Goal: Transaction & Acquisition: Purchase product/service

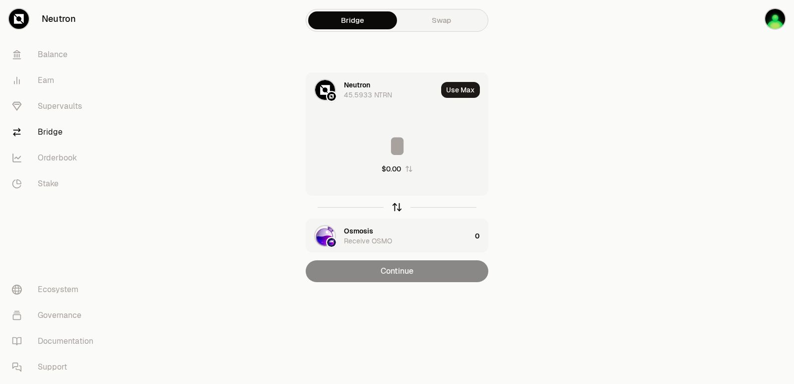
click at [393, 205] on icon "button" at bounding box center [397, 206] width 11 height 11
click at [352, 79] on div "Osmosis 183.7278 OSMO" at bounding box center [371, 90] width 131 height 34
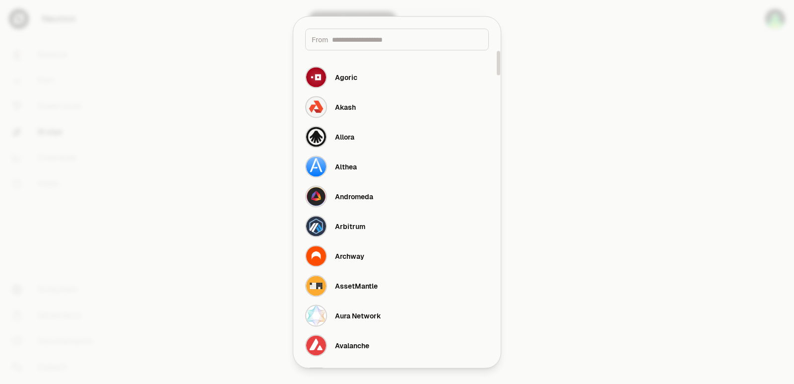
click at [357, 40] on input at bounding box center [407, 39] width 150 height 10
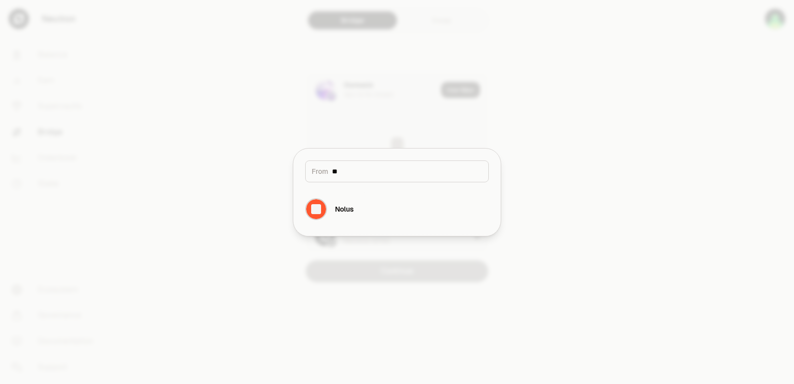
type input "*"
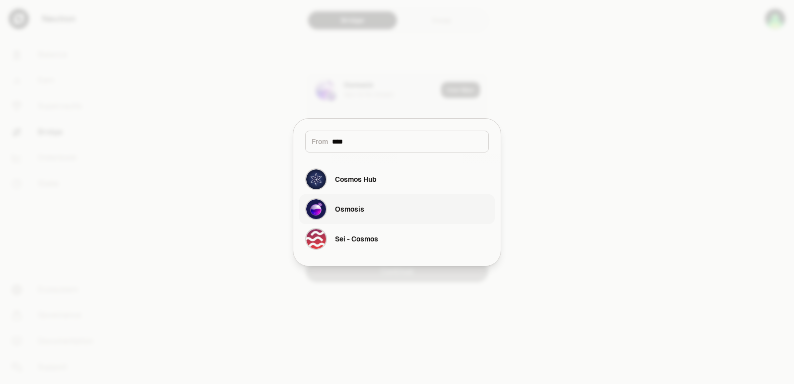
type input "****"
click at [424, 210] on button "Osmosis" at bounding box center [397, 209] width 196 height 30
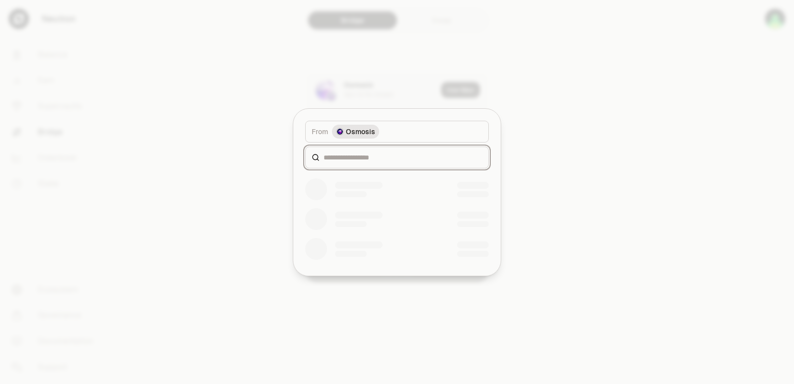
click at [349, 159] on input at bounding box center [403, 157] width 159 height 10
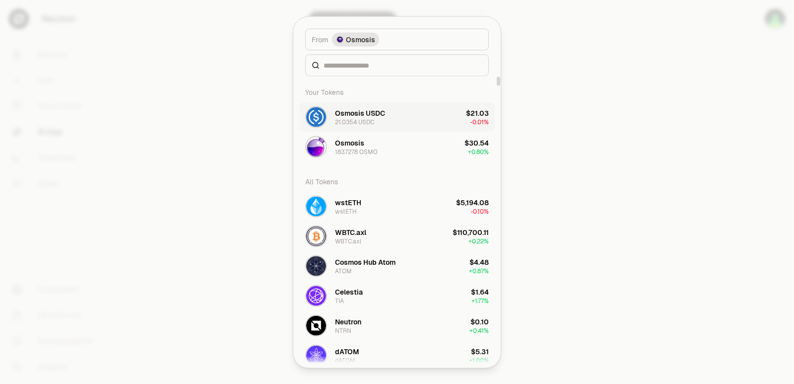
click at [367, 119] on div "21.0354 USDC" at bounding box center [354, 122] width 39 height 8
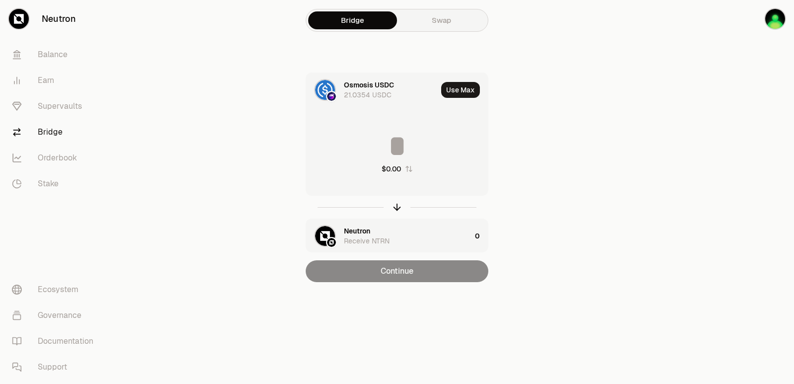
click at [372, 146] on input at bounding box center [397, 146] width 182 height 30
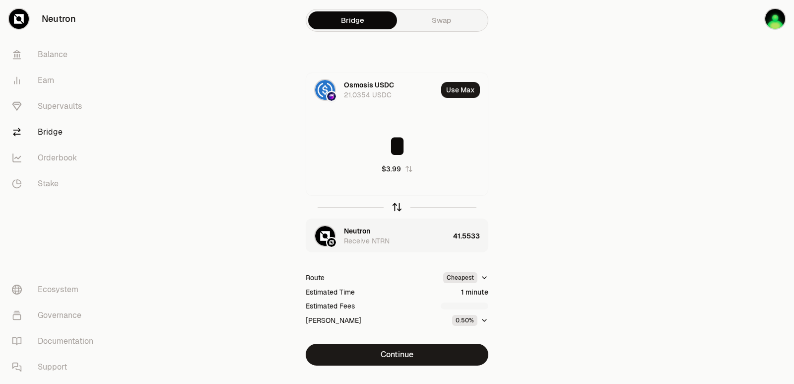
type input "*"
click at [394, 207] on icon "button" at bounding box center [397, 205] width 6 height 3
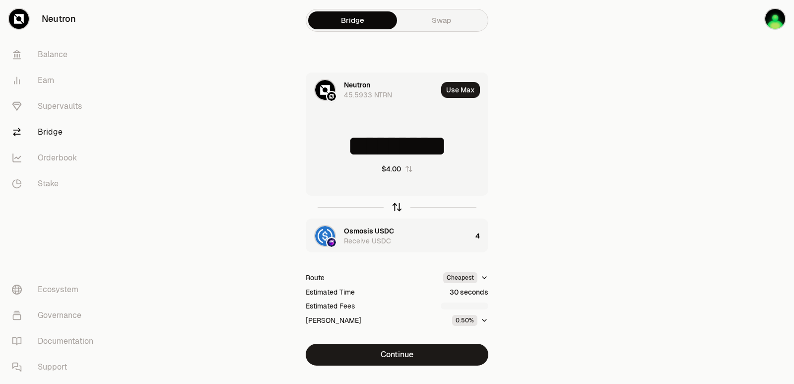
click at [394, 207] on icon "button" at bounding box center [397, 206] width 11 height 11
type input "*"
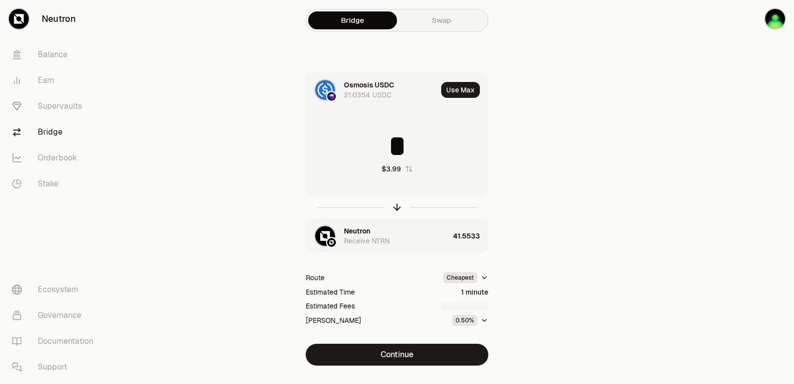
click at [374, 236] on div "Receive NTRN" at bounding box center [367, 241] width 46 height 10
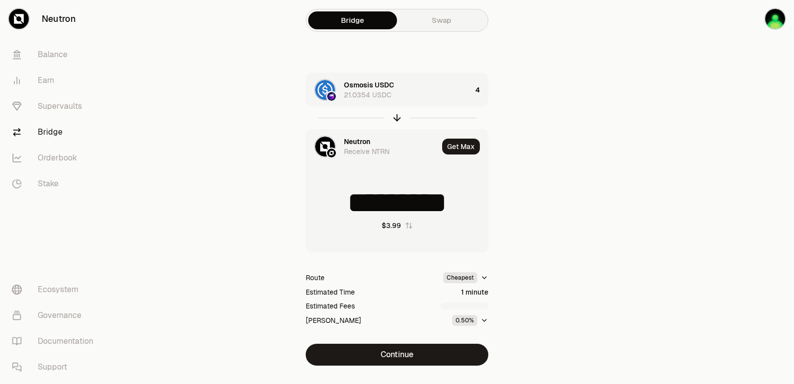
click at [346, 139] on div "Neutron" at bounding box center [357, 141] width 26 height 10
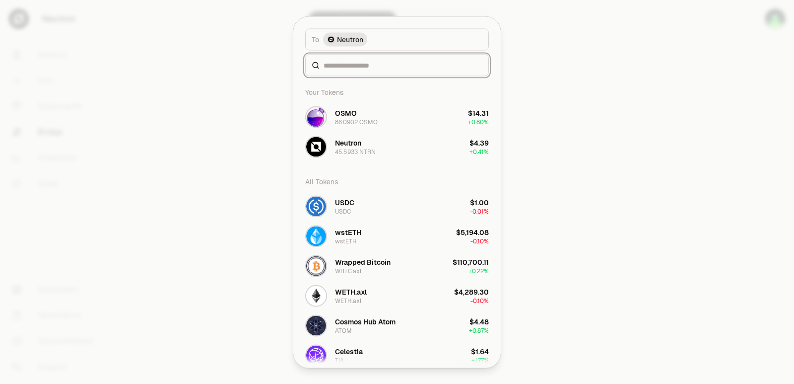
click at [345, 159] on div "To token Select To token. To Neutron Your Tokens OSMO 86.0902 OSMO $14.31 + 0.8…" at bounding box center [396, 191] width 207 height 351
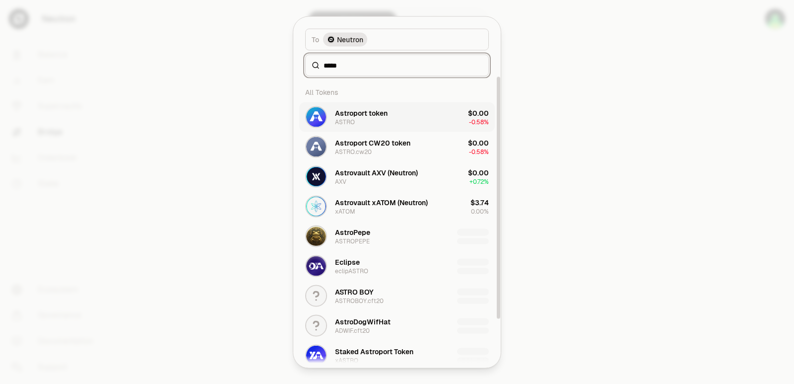
type input "*****"
click at [365, 122] on div "Astroport token ASTRO" at bounding box center [361, 117] width 53 height 18
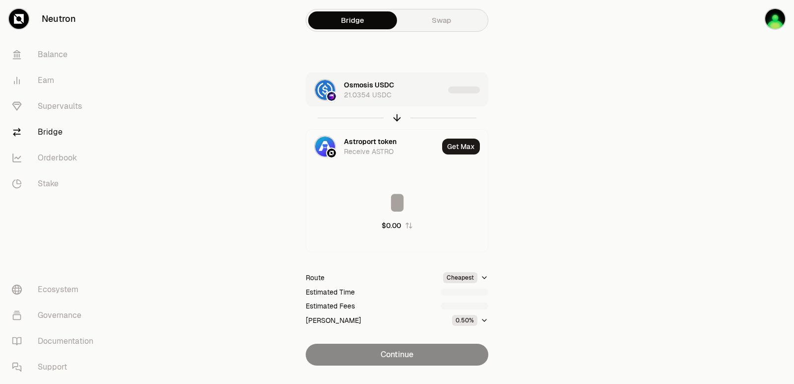
click at [414, 87] on div "Osmosis USDC 21.0354 USDC" at bounding box center [394, 90] width 100 height 20
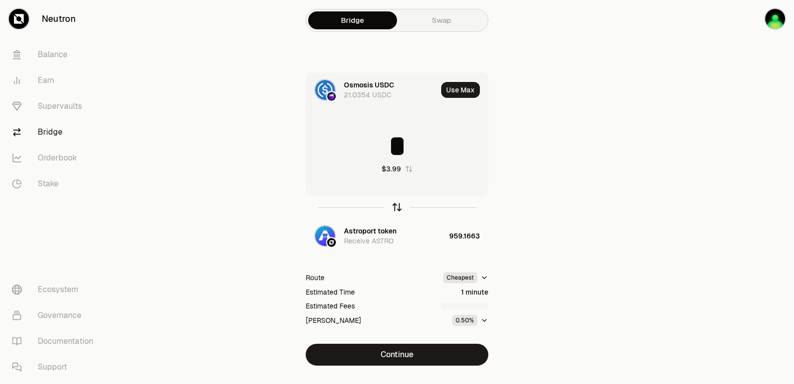
click at [394, 206] on icon "button" at bounding box center [397, 205] width 6 height 3
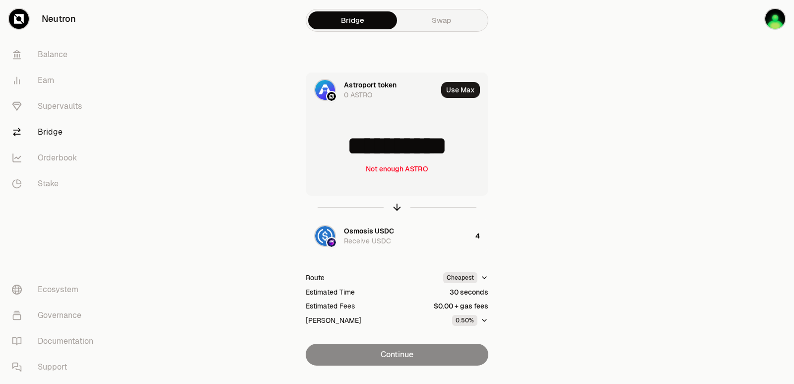
drag, startPoint x: 470, startPoint y: 145, endPoint x: 340, endPoint y: 150, distance: 130.1
click at [340, 150] on input "**********" at bounding box center [397, 146] width 182 height 30
type input "***"
click at [395, 207] on icon "button" at bounding box center [397, 206] width 11 height 11
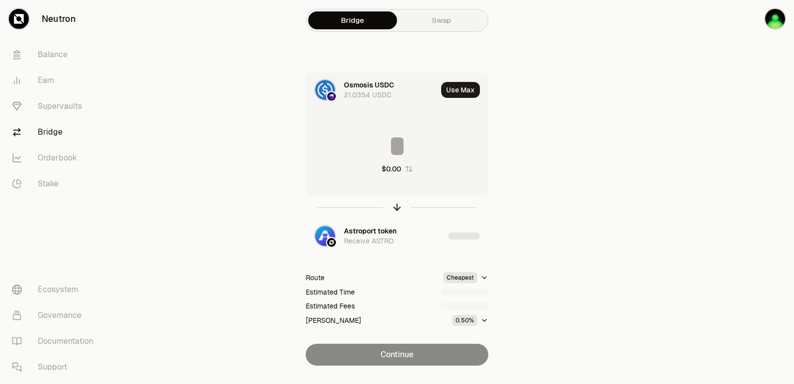
click at [388, 135] on input at bounding box center [397, 146] width 182 height 30
click at [388, 135] on input "********" at bounding box center [397, 146] width 182 height 30
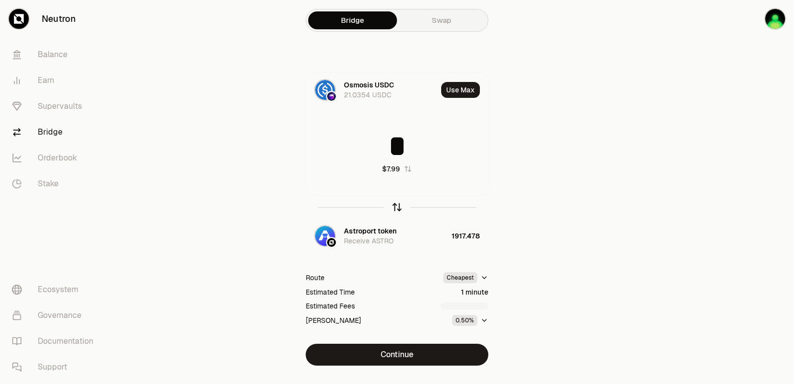
type input "*"
click at [399, 206] on icon "button" at bounding box center [397, 205] width 6 height 3
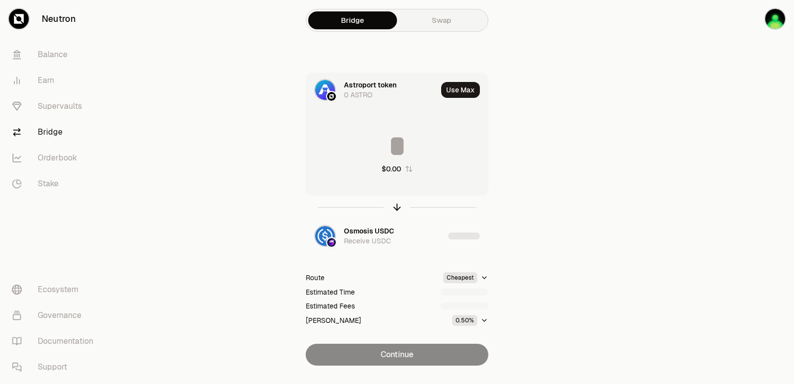
click at [379, 142] on input at bounding box center [397, 146] width 182 height 30
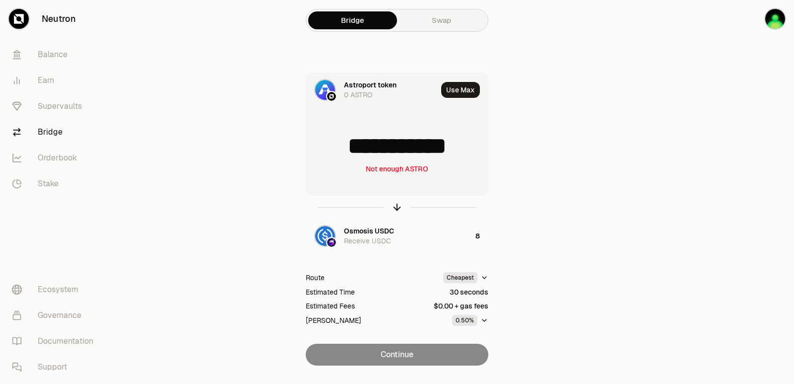
drag, startPoint x: 454, startPoint y: 150, endPoint x: 344, endPoint y: 150, distance: 109.2
click at [344, 150] on input "**********" at bounding box center [397, 146] width 182 height 30
type input "****"
click at [393, 204] on icon "button" at bounding box center [397, 206] width 11 height 11
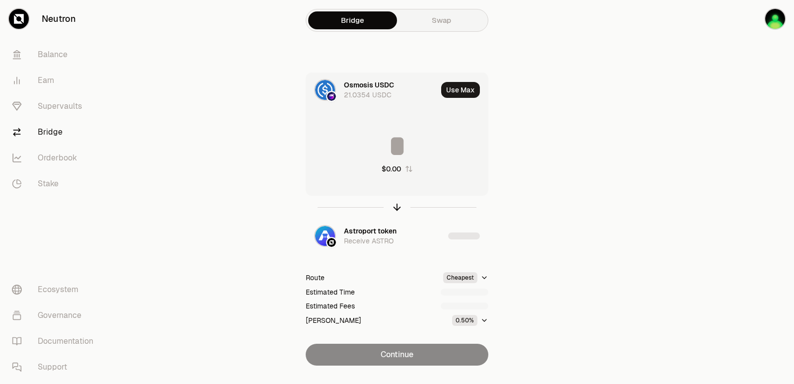
click at [396, 150] on input at bounding box center [397, 146] width 182 height 30
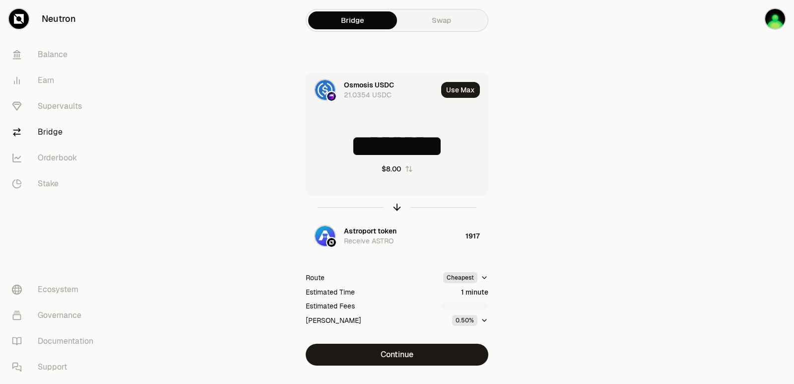
click at [396, 150] on input "********" at bounding box center [397, 146] width 182 height 30
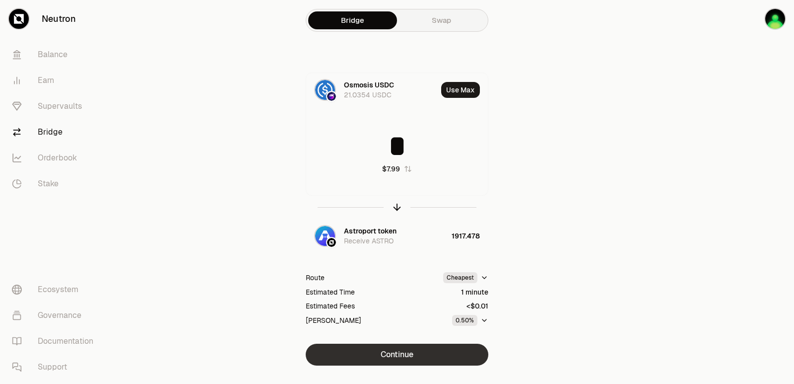
type input "*"
click at [406, 354] on button "Continue" at bounding box center [397, 354] width 183 height 22
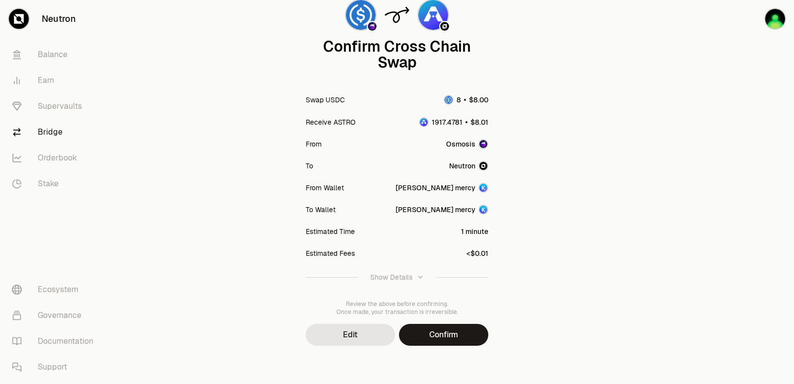
scroll to position [82, 0]
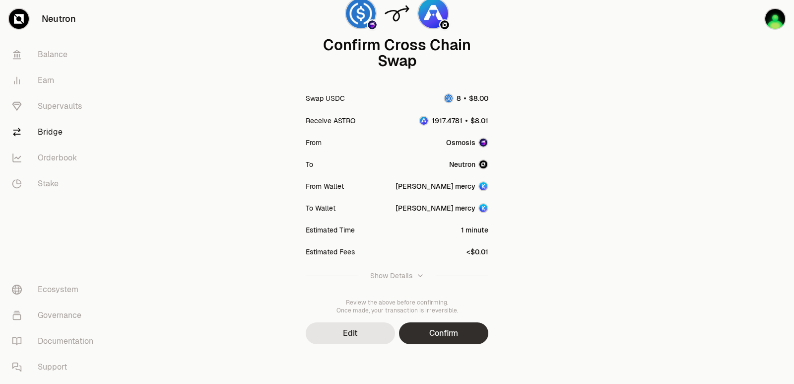
click at [427, 340] on button "Confirm" at bounding box center [443, 333] width 89 height 22
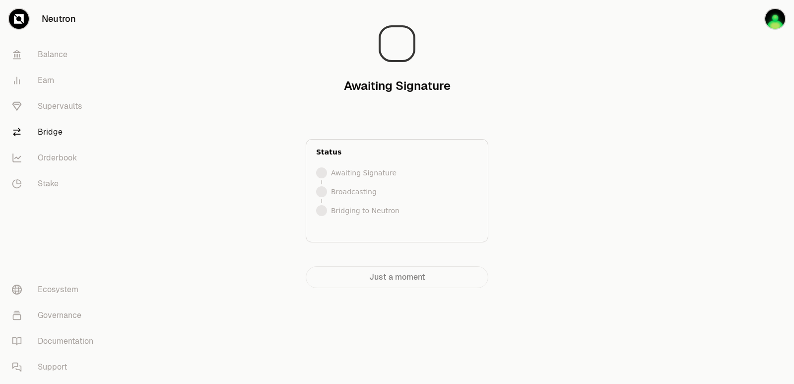
scroll to position [0, 0]
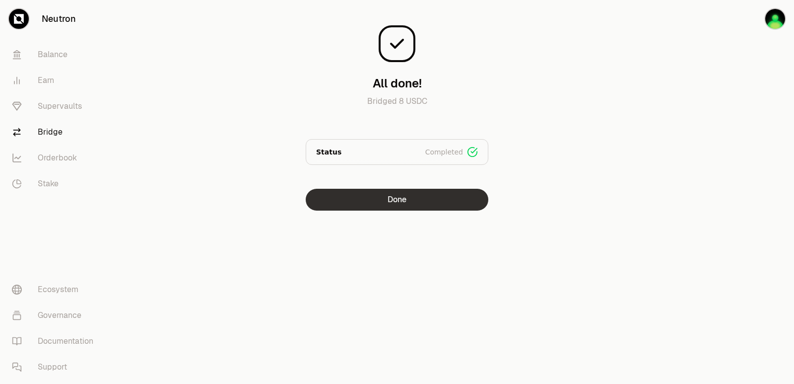
click at [422, 198] on button "Done" at bounding box center [397, 200] width 183 height 22
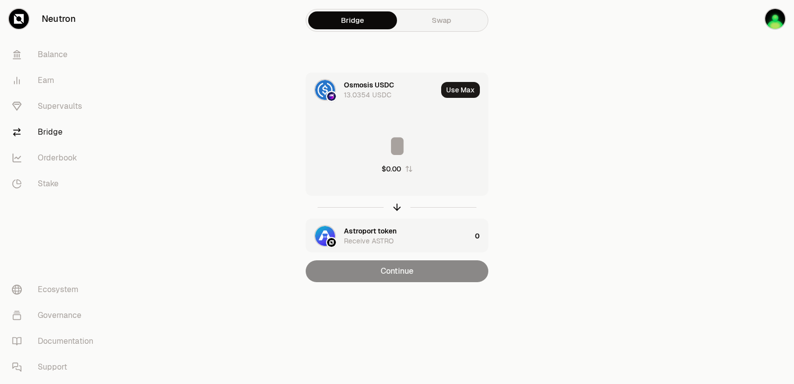
drag, startPoint x: 396, startPoint y: 206, endPoint x: 398, endPoint y: 198, distance: 8.3
click at [396, 207] on icon "button" at bounding box center [397, 206] width 11 height 11
click at [454, 84] on button "Use Max" at bounding box center [460, 90] width 39 height 16
type input "**********"
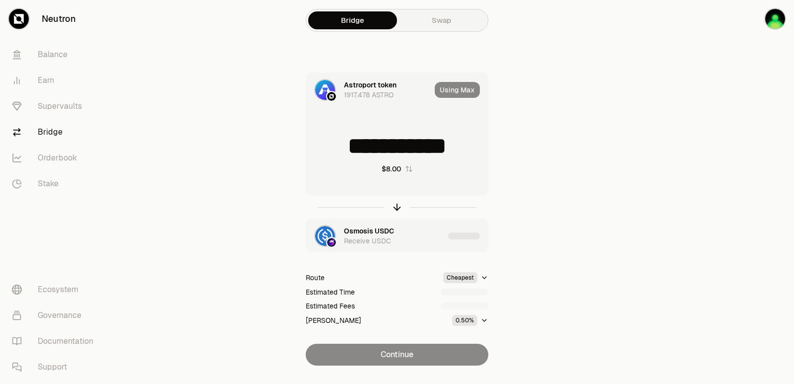
scroll to position [21, 0]
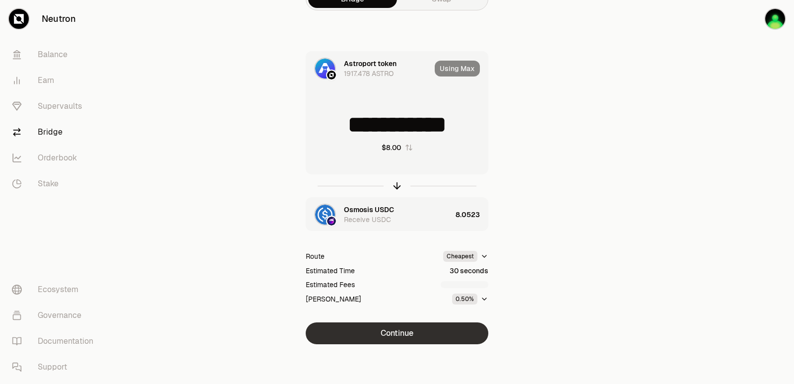
click at [402, 330] on button "Continue" at bounding box center [397, 333] width 183 height 22
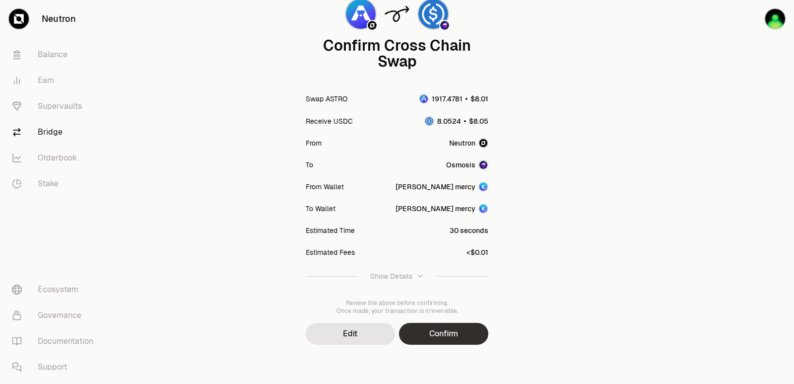
scroll to position [82, 0]
click at [439, 334] on button "Confirm" at bounding box center [443, 333] width 89 height 22
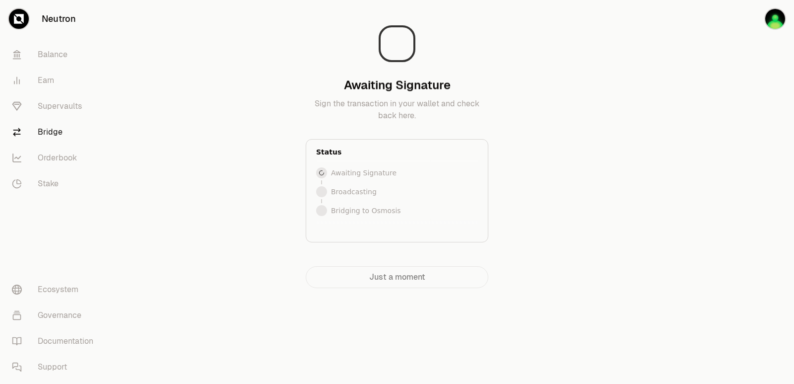
scroll to position [0, 0]
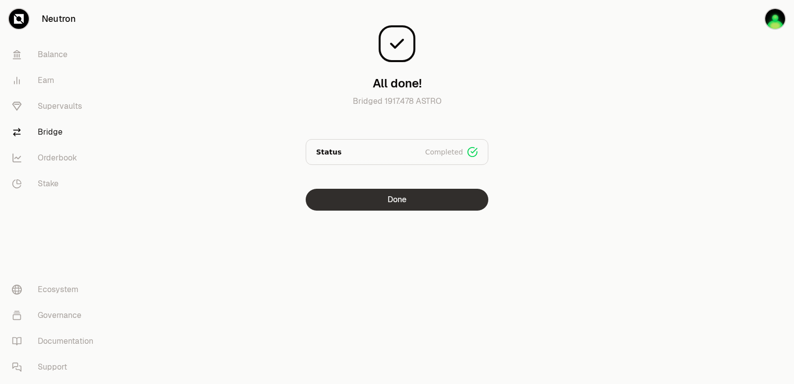
click at [381, 194] on button "Done" at bounding box center [397, 200] width 183 height 22
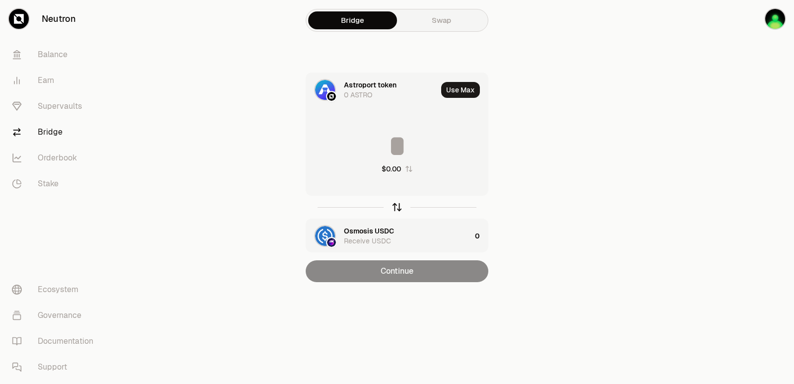
click at [392, 206] on icon "button" at bounding box center [397, 206] width 11 height 11
click at [372, 230] on div "Astroport token" at bounding box center [370, 231] width 53 height 10
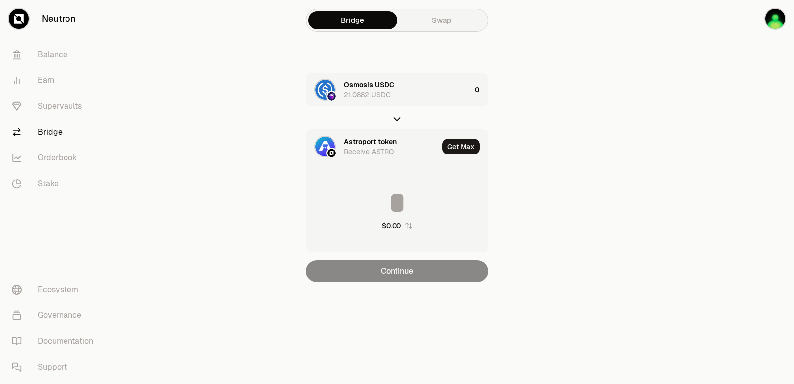
click at [364, 142] on div "Astroport token" at bounding box center [370, 141] width 53 height 10
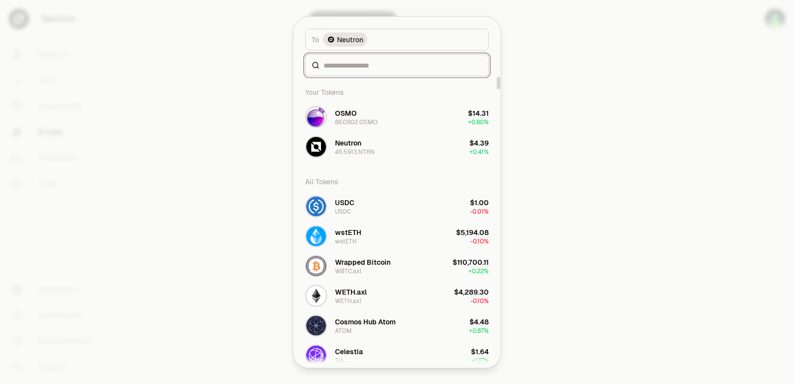
click at [369, 67] on input at bounding box center [403, 65] width 159 height 10
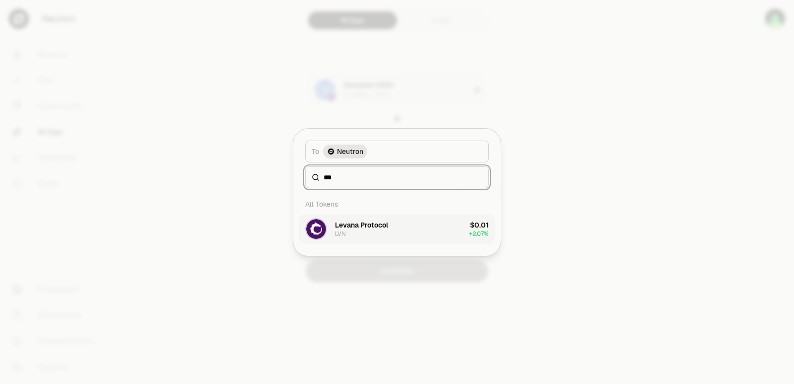
type input "***"
click at [379, 234] on div "Levana Protocol LVN" at bounding box center [361, 229] width 53 height 18
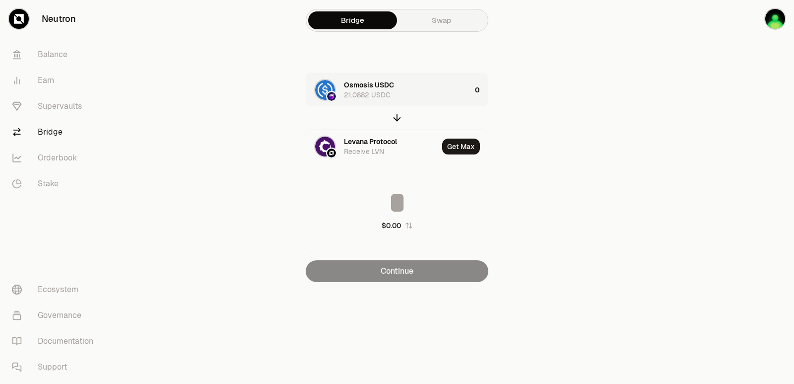
click at [415, 99] on div "Osmosis USDC 21.0882 USDC" at bounding box center [407, 90] width 127 height 20
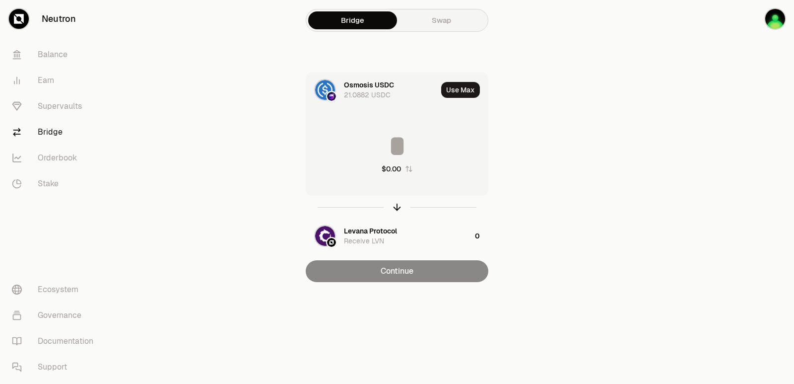
click at [404, 145] on input at bounding box center [397, 146] width 182 height 30
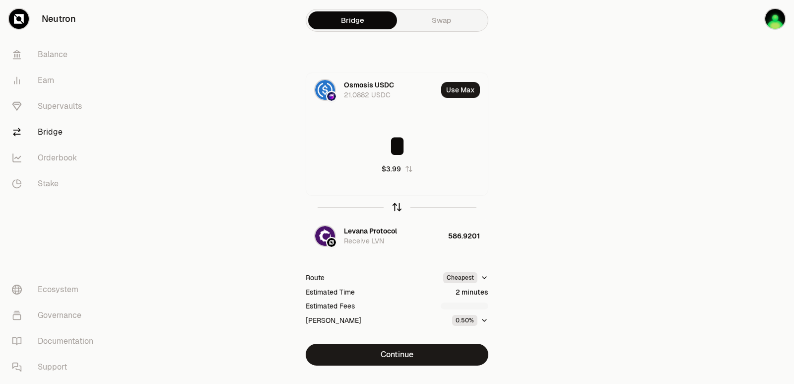
type input "*"
click at [395, 207] on icon "button" at bounding box center [397, 206] width 11 height 11
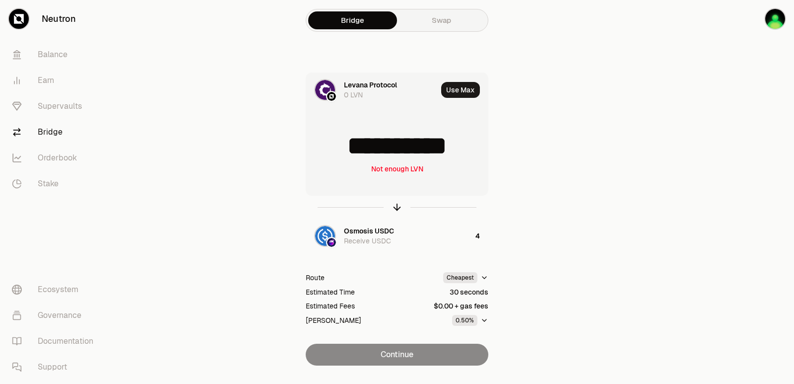
scroll to position [1, 0]
drag, startPoint x: 470, startPoint y: 152, endPoint x: 344, endPoint y: 152, distance: 126.0
click at [344, 152] on input "**********" at bounding box center [397, 146] width 182 height 30
type input "***"
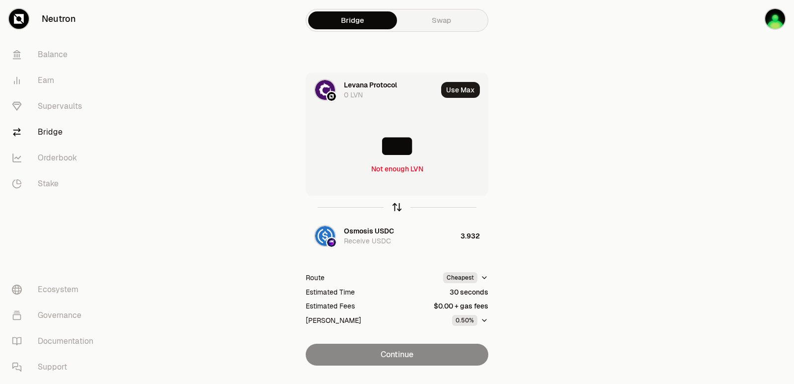
click at [397, 205] on icon "button" at bounding box center [397, 207] width 0 height 6
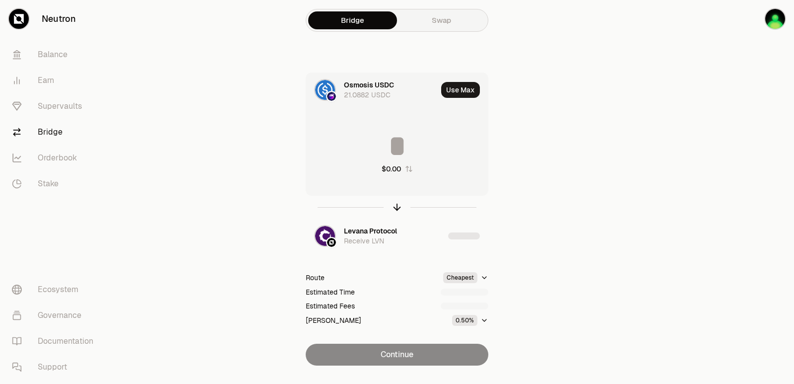
type input "********"
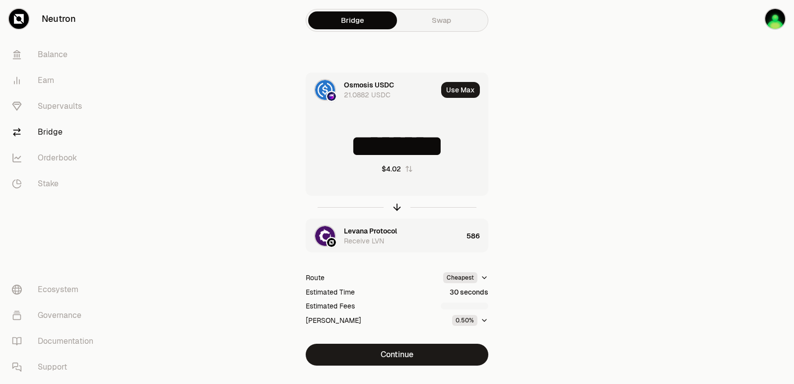
click at [372, 232] on div "Levana Protocol" at bounding box center [370, 231] width 53 height 10
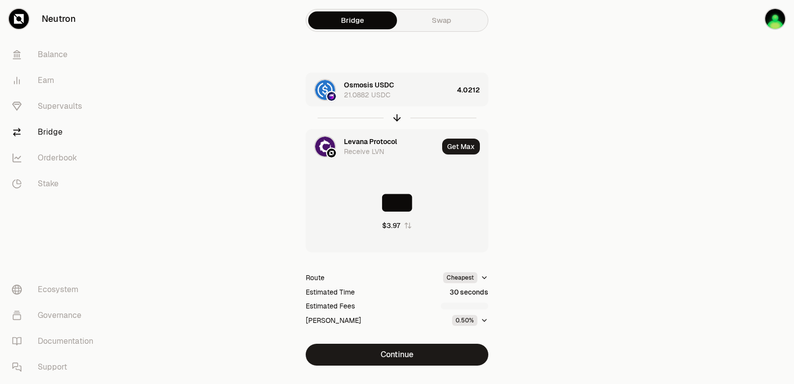
click at [373, 141] on div "Levana Protocol" at bounding box center [370, 141] width 53 height 10
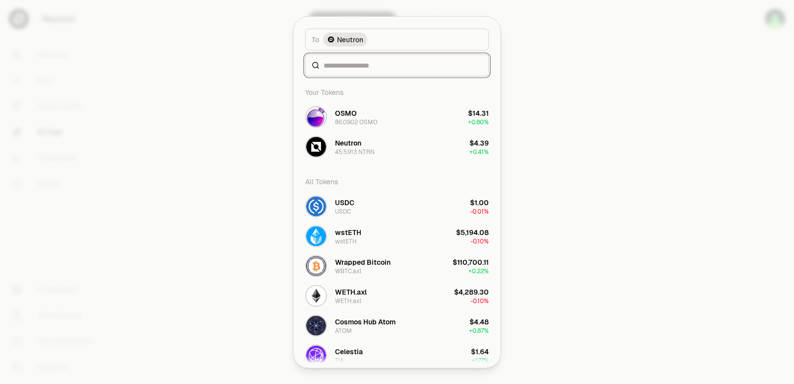
click at [373, 63] on input at bounding box center [403, 65] width 159 height 10
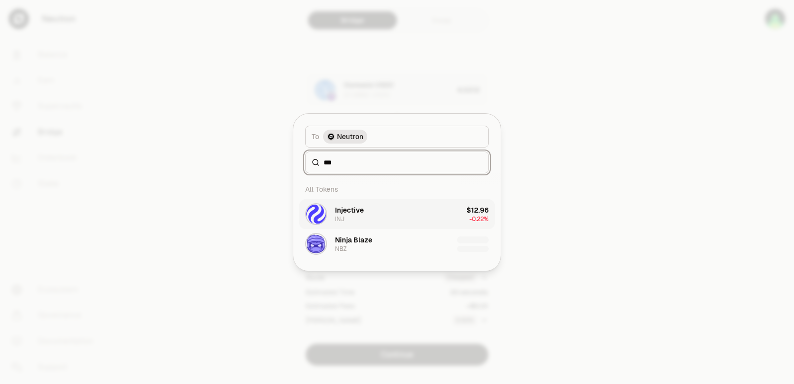
type input "***"
click at [373, 215] on button "Injective INJ $12.96 -0.22%" at bounding box center [397, 214] width 196 height 30
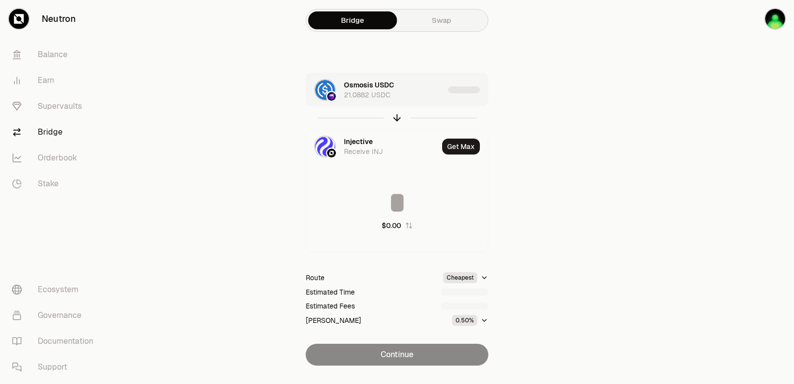
click at [424, 94] on div "Osmosis USDC 21.0882 USDC" at bounding box center [394, 90] width 100 height 20
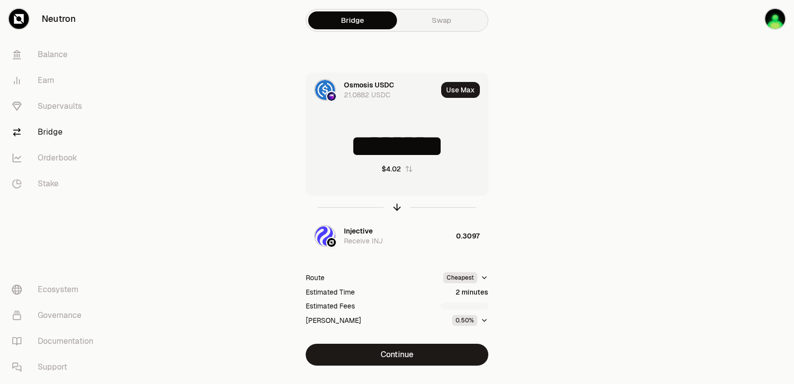
drag, startPoint x: 470, startPoint y: 147, endPoint x: 374, endPoint y: 144, distance: 96.3
click at [374, 144] on input "********" at bounding box center [397, 146] width 182 height 30
type input "***"
click at [393, 209] on icon "button" at bounding box center [397, 206] width 11 height 11
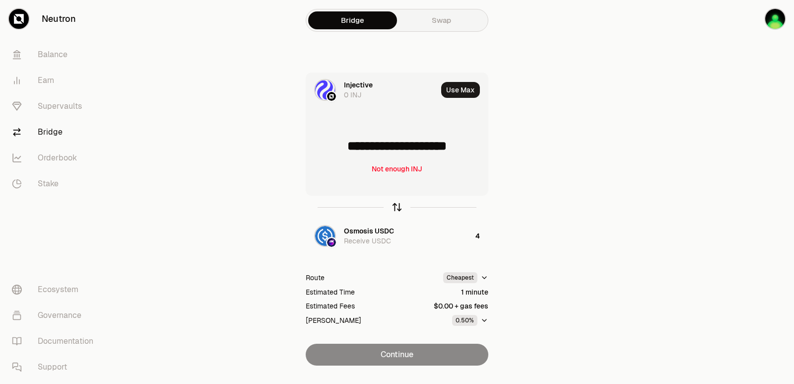
click at [393, 209] on icon "button" at bounding box center [397, 206] width 11 height 11
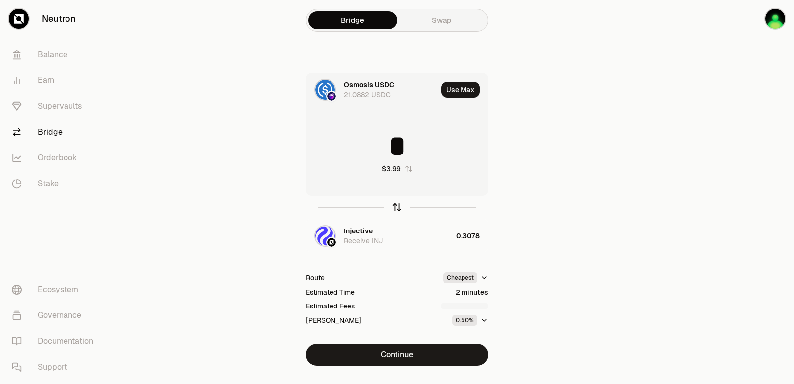
click at [400, 207] on icon "button" at bounding box center [397, 206] width 11 height 11
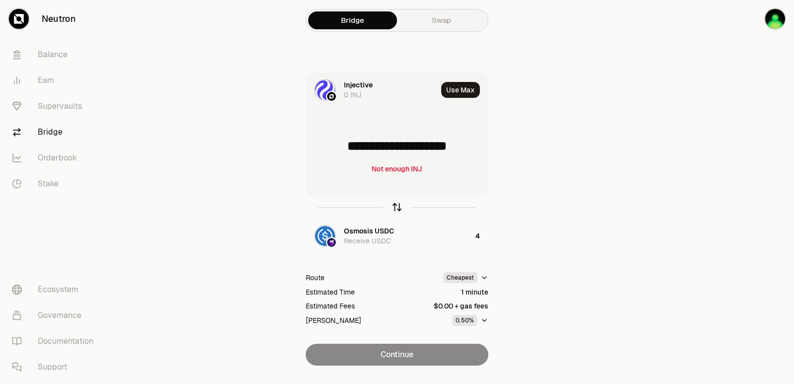
click at [400, 207] on icon "button" at bounding box center [397, 206] width 11 height 11
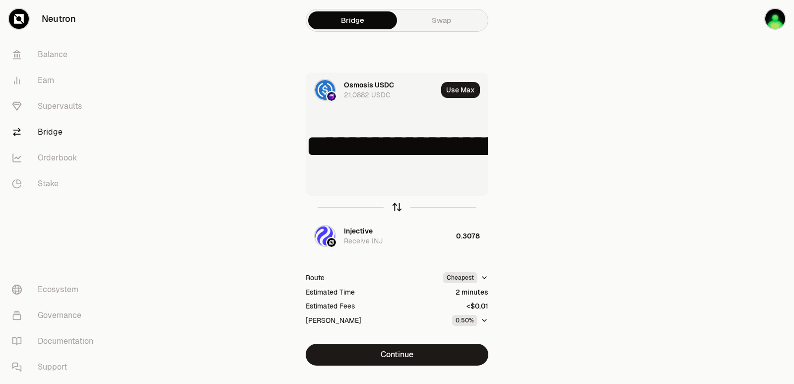
type input "*"
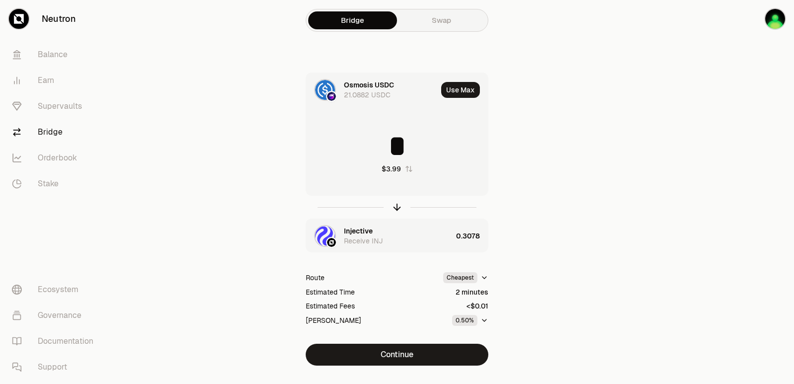
click at [364, 231] on div "Injective" at bounding box center [358, 231] width 29 height 10
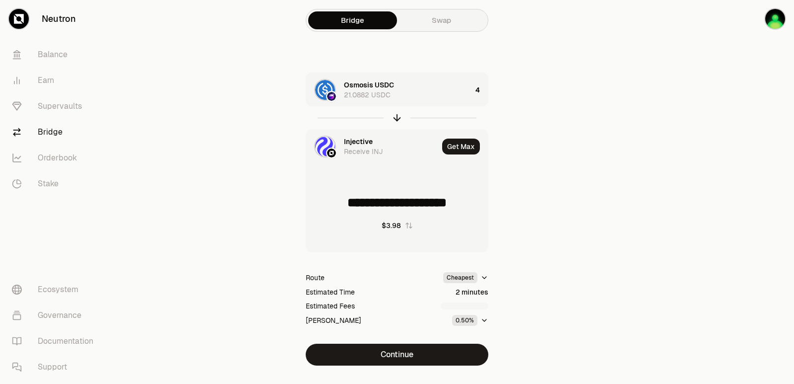
click at [357, 139] on div "Injective" at bounding box center [358, 141] width 29 height 10
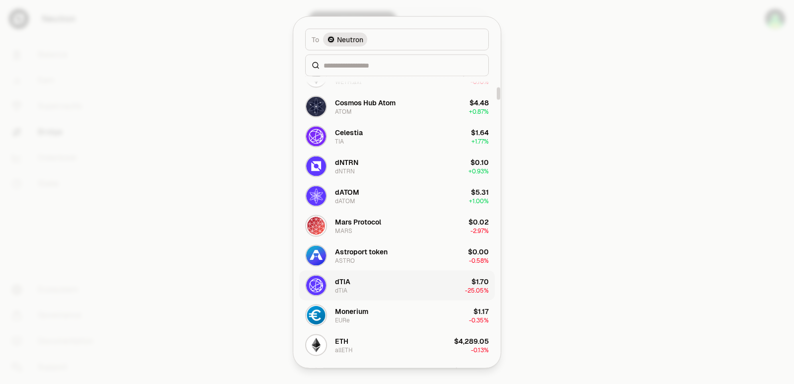
scroll to position [248, 0]
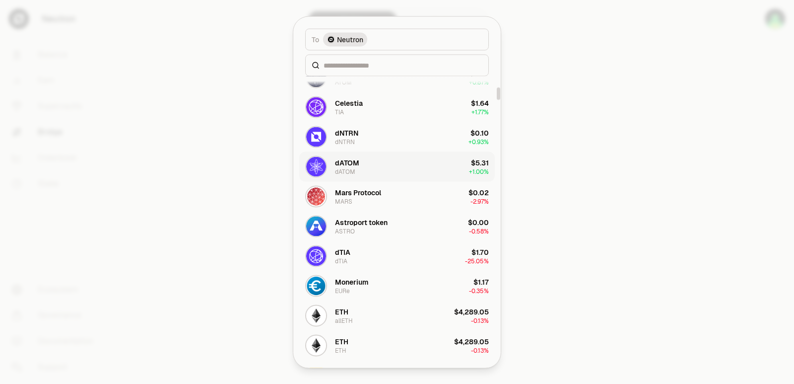
click at [388, 168] on button "dATOM dATOM $5.31 + 1.00%" at bounding box center [397, 166] width 196 height 30
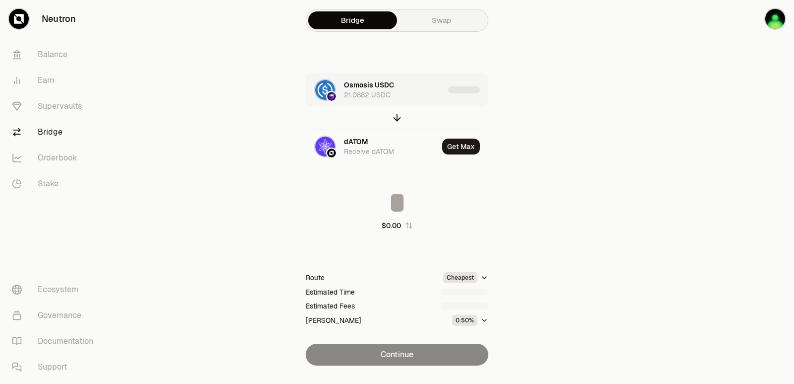
click at [419, 91] on div "Osmosis USDC 21.0882 USDC" at bounding box center [394, 90] width 100 height 20
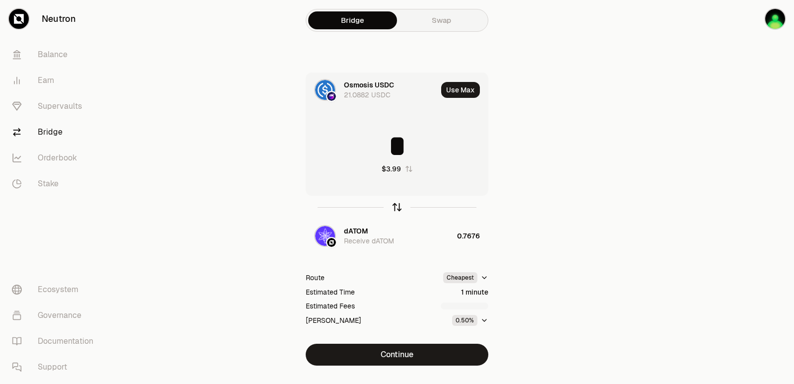
click at [400, 204] on icon "button" at bounding box center [397, 206] width 11 height 11
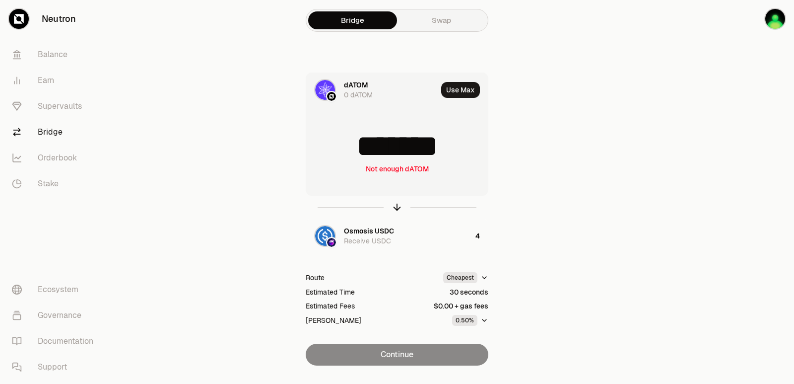
drag, startPoint x: 456, startPoint y: 150, endPoint x: 372, endPoint y: 148, distance: 83.9
click at [372, 148] on input "*******" at bounding box center [397, 146] width 182 height 30
type input "******"
click at [394, 205] on icon "button" at bounding box center [397, 206] width 11 height 11
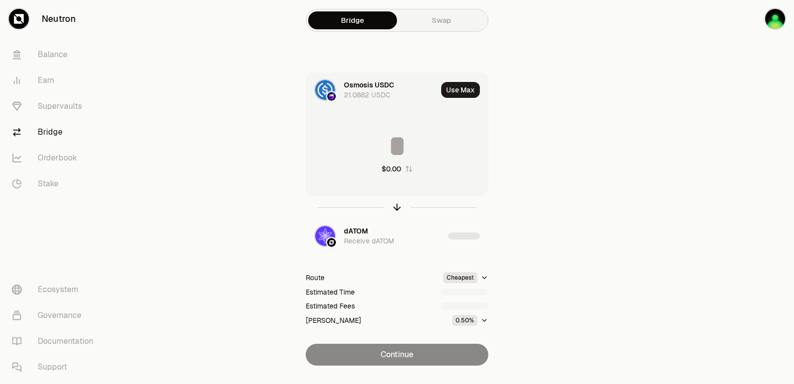
click at [392, 142] on input at bounding box center [397, 146] width 182 height 30
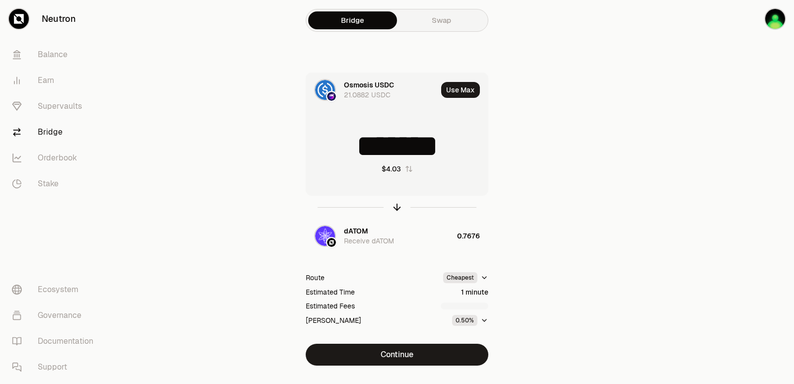
click at [388, 147] on input "*******" at bounding box center [397, 146] width 182 height 30
type input "*"
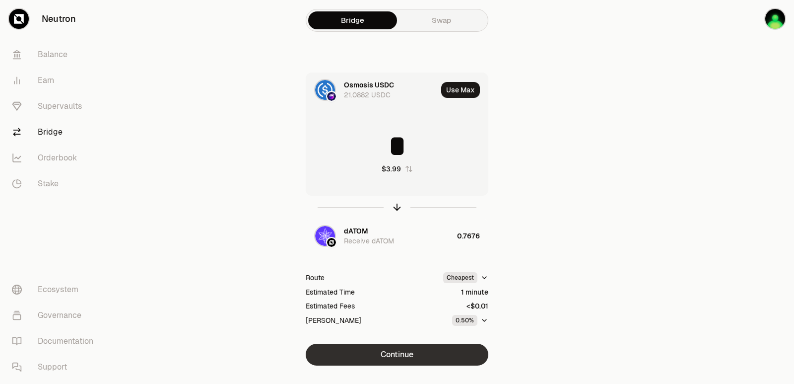
click at [401, 351] on button "Continue" at bounding box center [397, 354] width 183 height 22
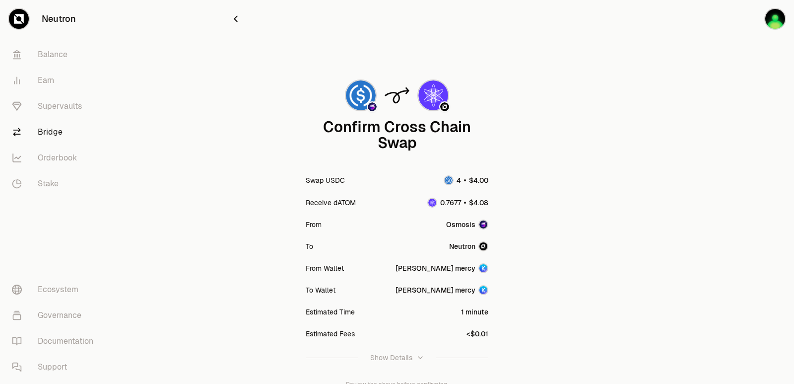
scroll to position [82, 0]
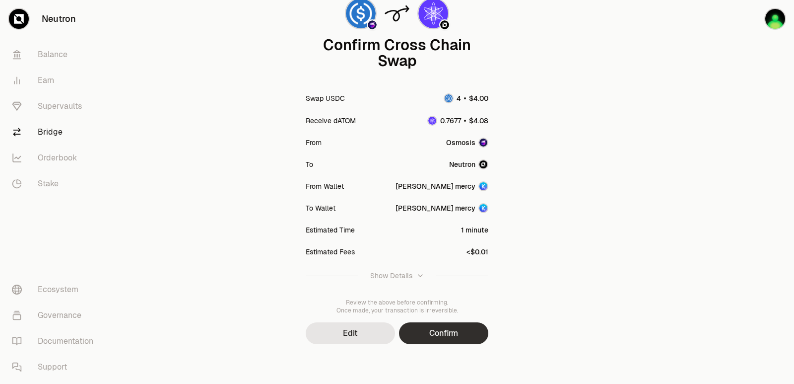
click at [454, 335] on button "Confirm" at bounding box center [443, 333] width 89 height 22
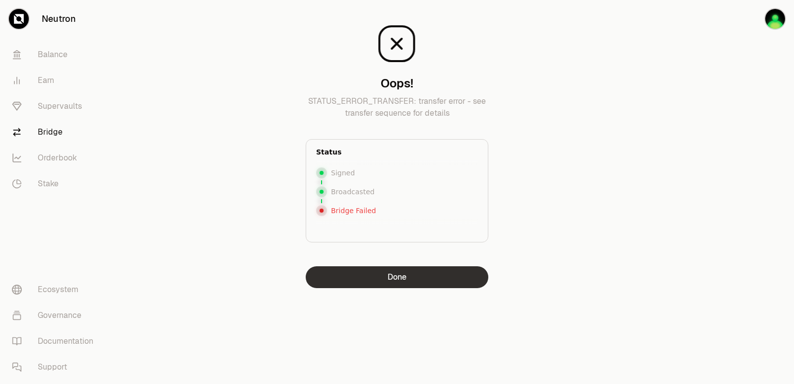
click at [397, 278] on button "Done" at bounding box center [397, 277] width 183 height 22
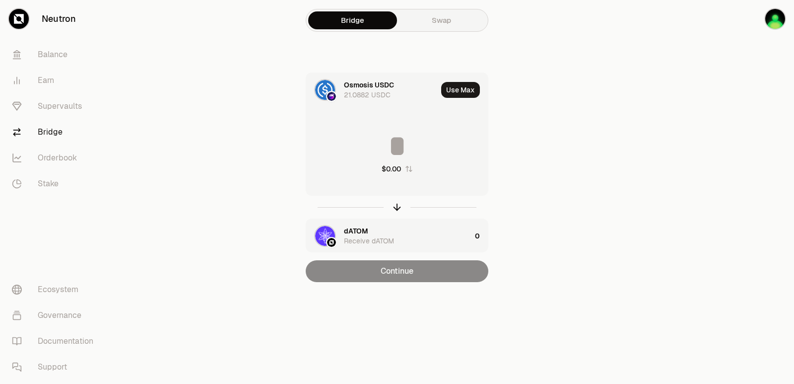
click at [360, 228] on div "dATOM" at bounding box center [356, 231] width 24 height 10
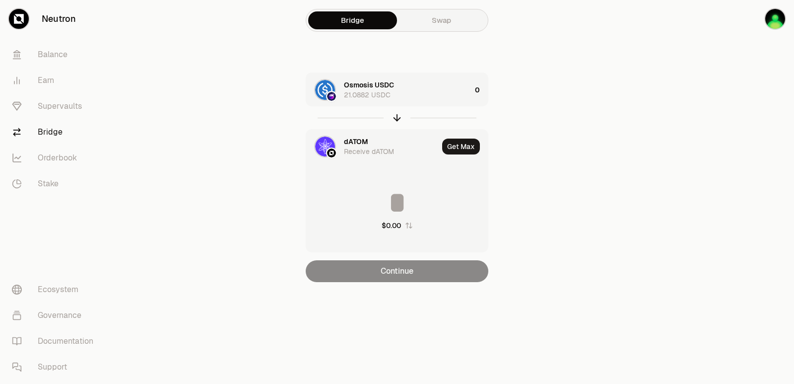
click at [357, 139] on div "dATOM" at bounding box center [356, 141] width 24 height 10
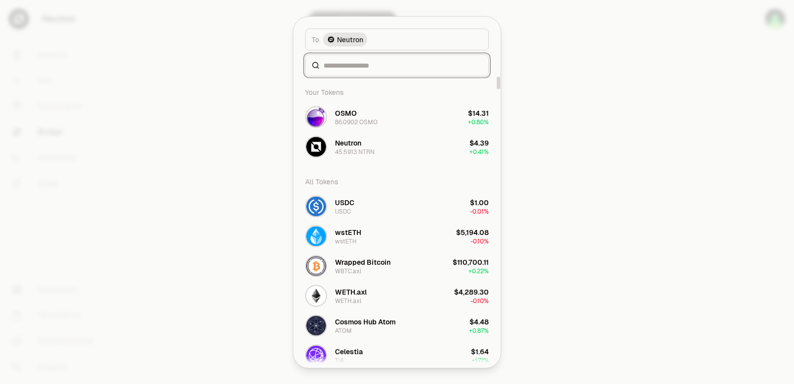
click at [345, 66] on input at bounding box center [403, 65] width 159 height 10
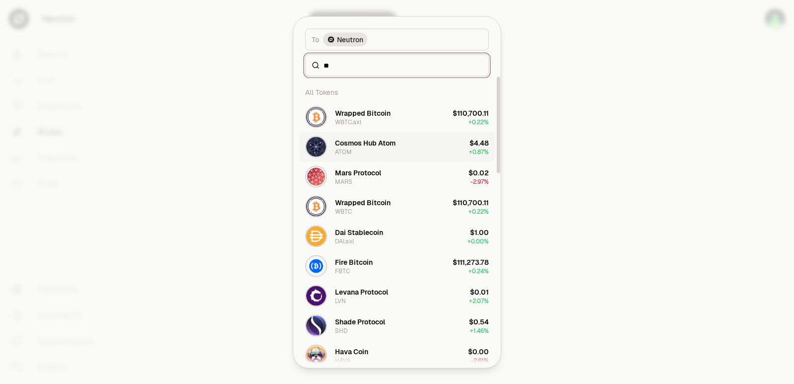
type input "**"
click at [352, 150] on div "Cosmos Hub Atom ATOM" at bounding box center [365, 146] width 61 height 18
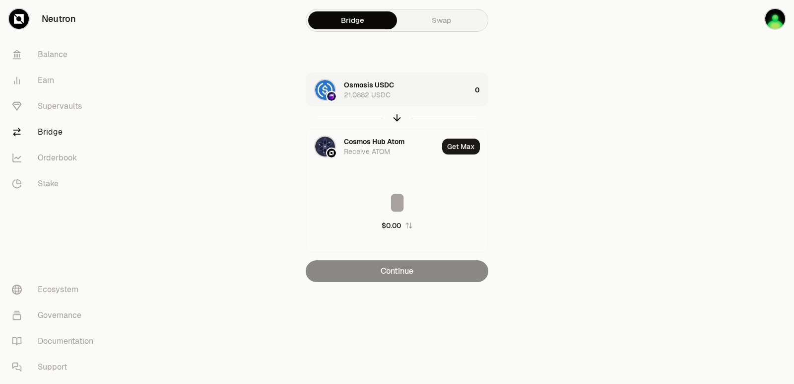
click at [418, 87] on div "Osmosis USDC 21.0882 USDC" at bounding box center [407, 90] width 127 height 20
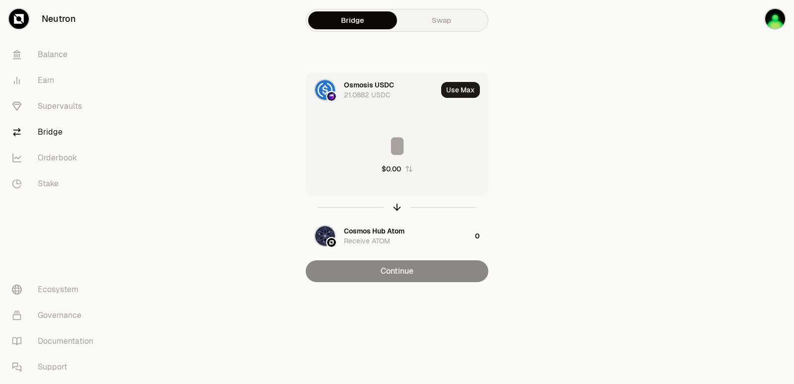
click at [389, 154] on input at bounding box center [397, 146] width 182 height 30
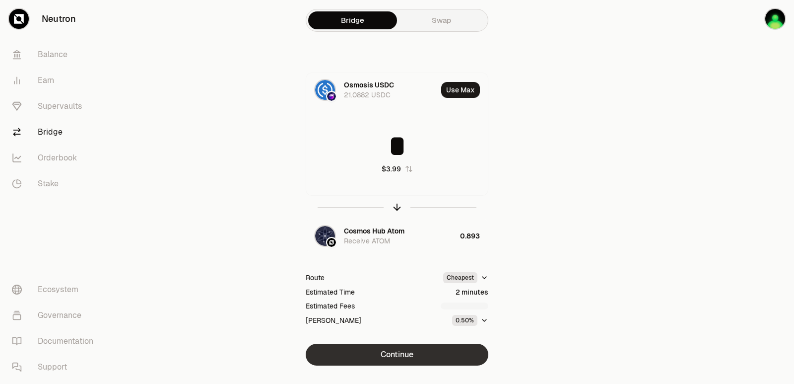
type input "*"
click at [394, 359] on button "Continue" at bounding box center [397, 354] width 183 height 22
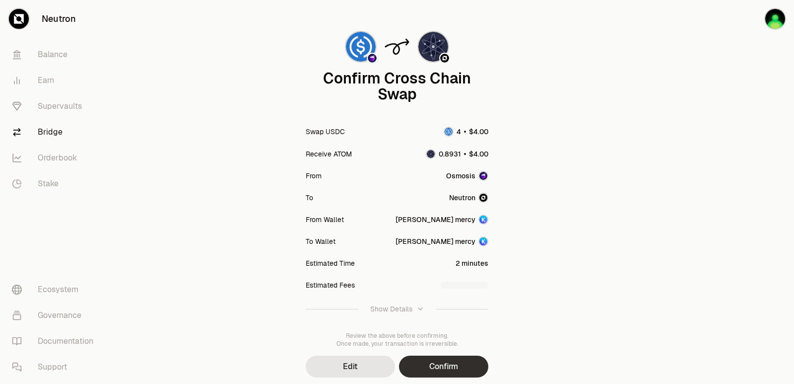
scroll to position [82, 0]
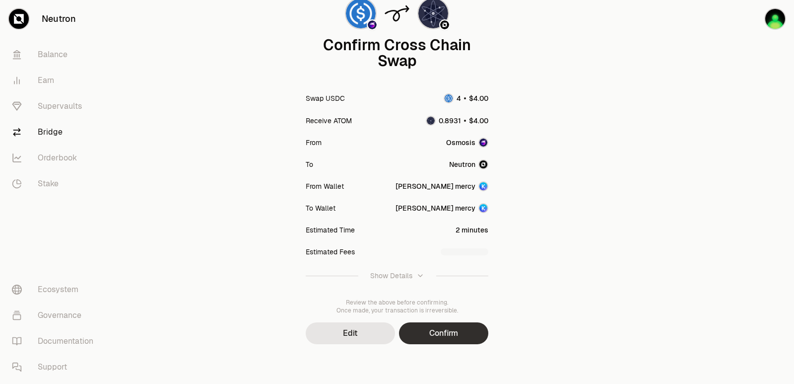
click at [424, 339] on button "Confirm" at bounding box center [443, 333] width 89 height 22
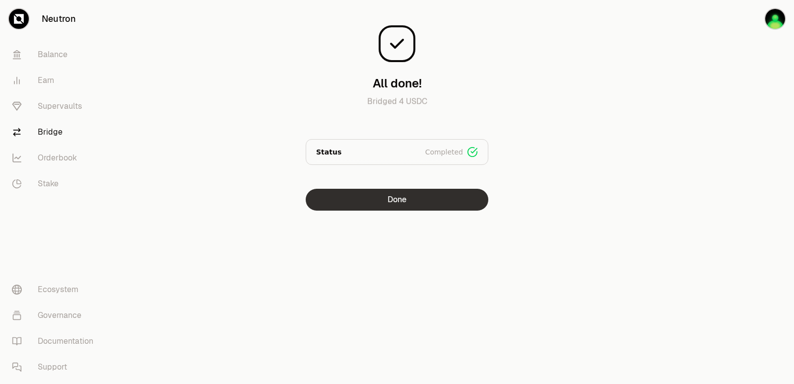
click at [411, 207] on button "Done" at bounding box center [397, 200] width 183 height 22
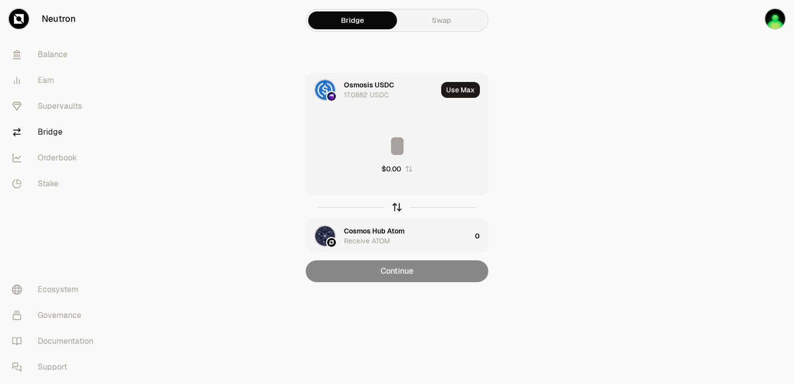
click at [397, 204] on icon "button" at bounding box center [397, 206] width 11 height 11
click at [471, 88] on button "Use Max" at bounding box center [460, 90] width 39 height 16
type input "*******"
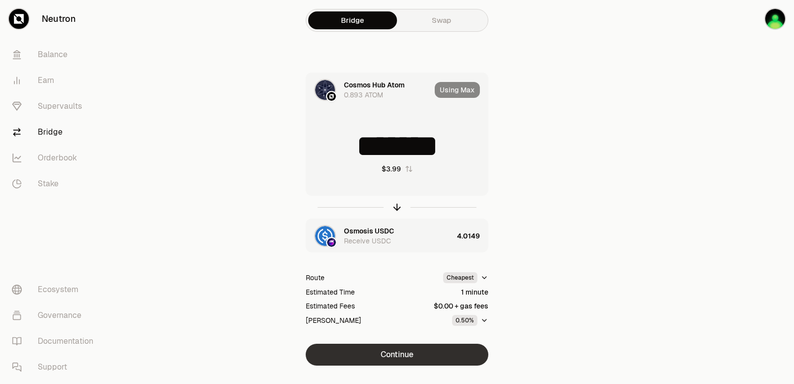
click at [392, 355] on button "Continue" at bounding box center [397, 354] width 183 height 22
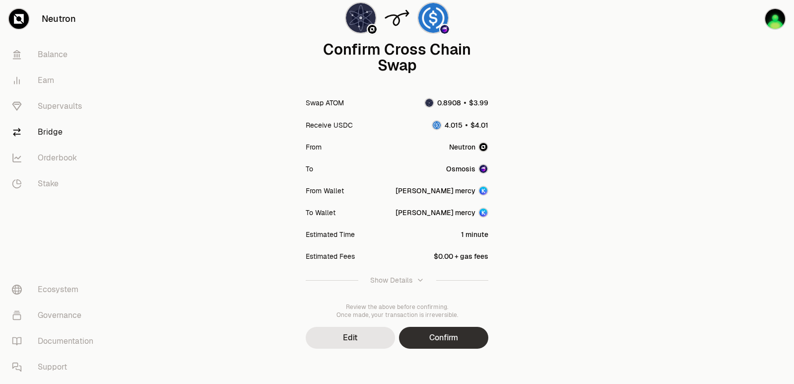
scroll to position [82, 0]
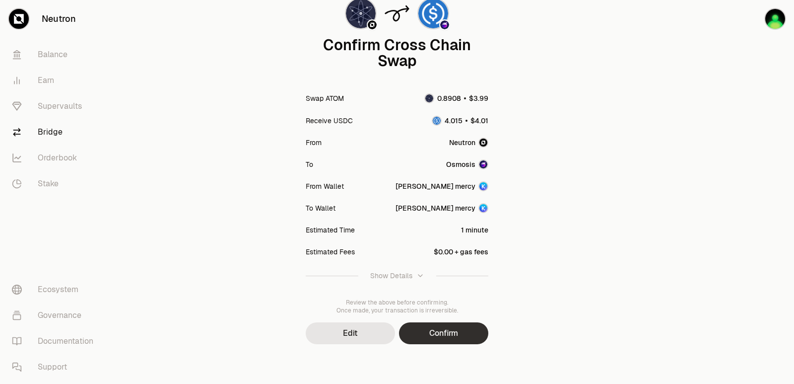
click at [430, 341] on button "Confirm" at bounding box center [443, 333] width 89 height 22
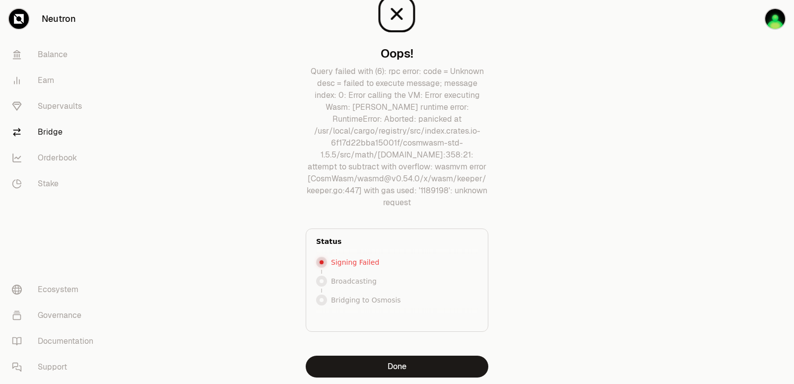
scroll to position [63, 0]
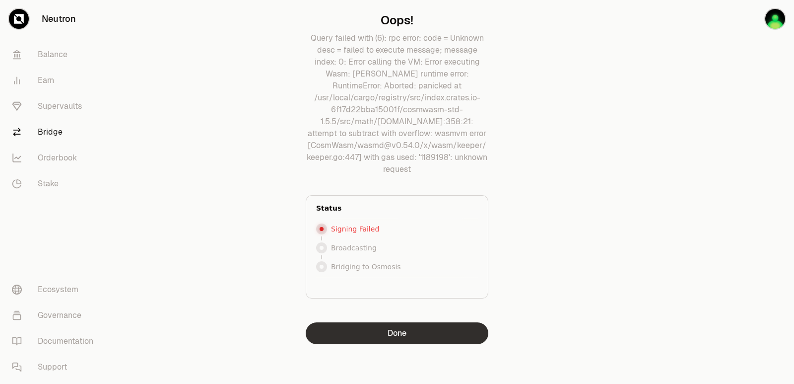
click at [398, 333] on button "Done" at bounding box center [397, 333] width 183 height 22
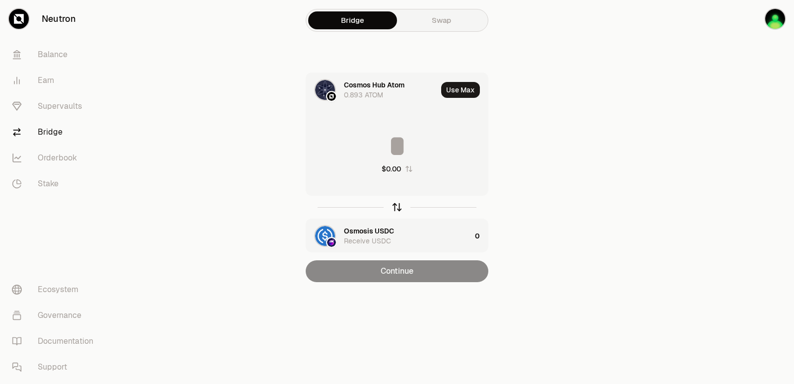
click at [395, 208] on icon "button" at bounding box center [397, 206] width 11 height 11
click at [459, 89] on button "Use Max" at bounding box center [460, 90] width 39 height 16
type input "*******"
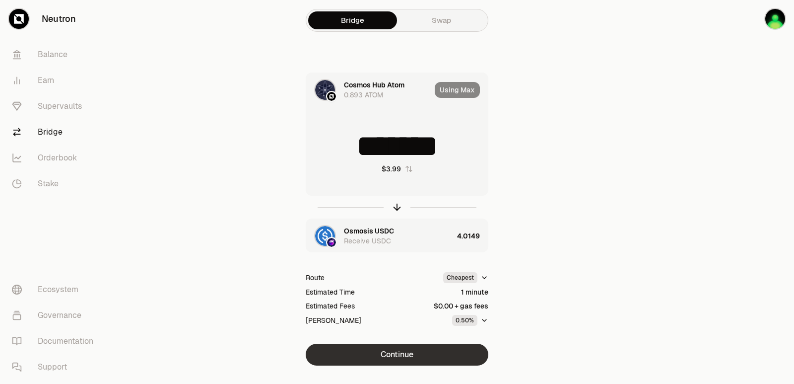
click at [414, 351] on button "Continue" at bounding box center [397, 354] width 183 height 22
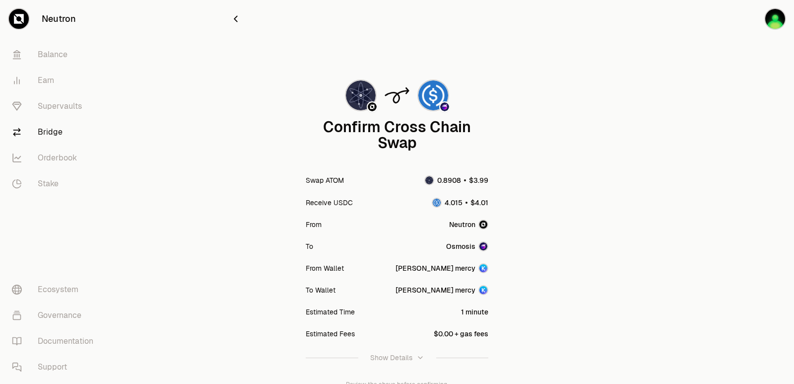
scroll to position [50, 0]
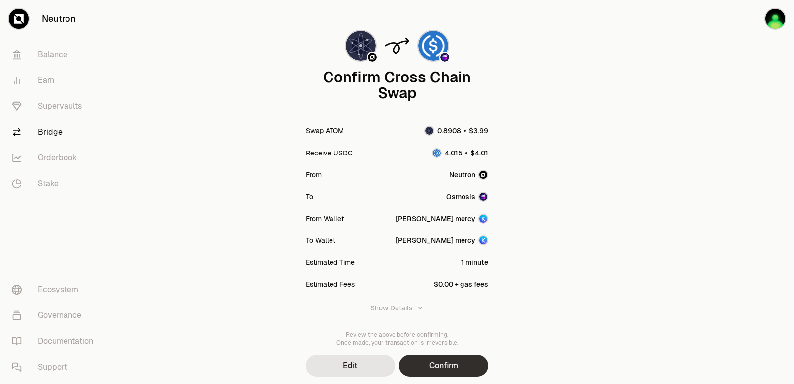
click at [441, 370] on button "Confirm" at bounding box center [443, 365] width 89 height 22
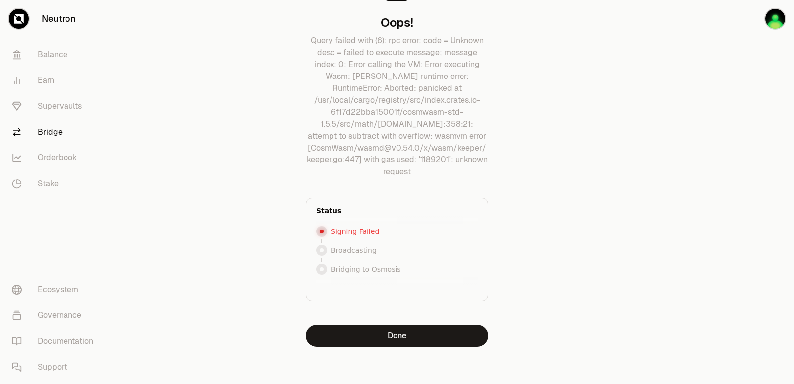
scroll to position [63, 0]
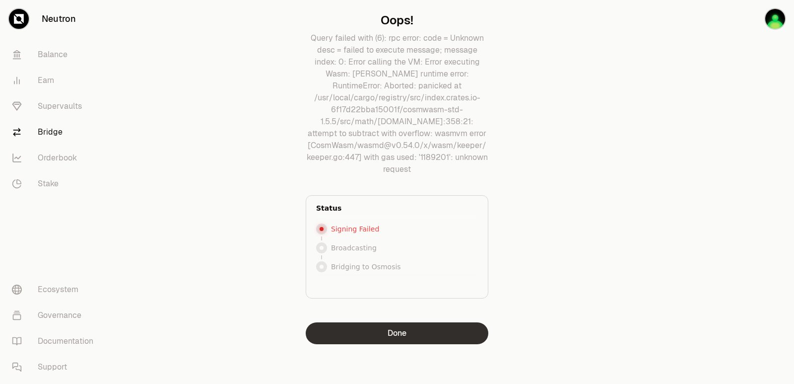
click at [392, 336] on button "Done" at bounding box center [397, 333] width 183 height 22
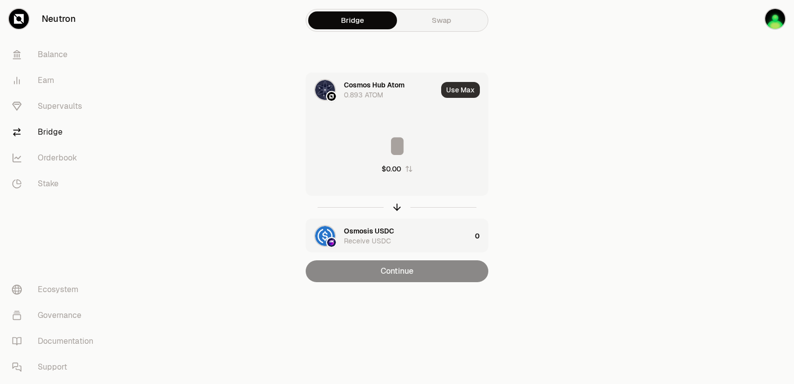
click at [456, 88] on button "Use Max" at bounding box center [460, 90] width 39 height 16
type input "*******"
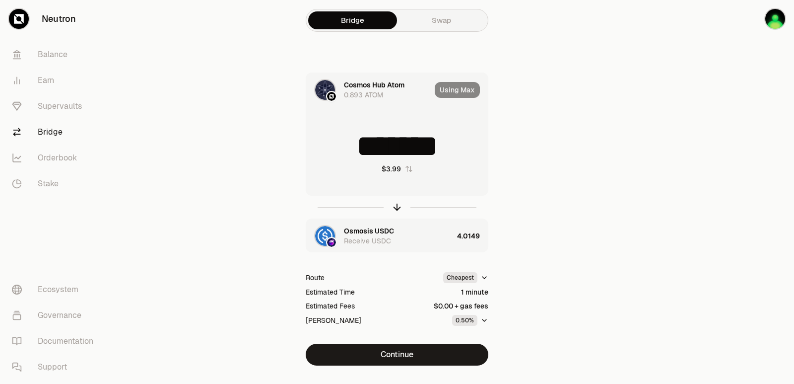
click at [488, 276] on html "Neutron Balance Earn Supervaults Bridge Orderbook Stake Ecosystem Governance Do…" at bounding box center [397, 202] width 794 height 405
click at [486, 276] on html "Neutron Balance Earn Supervaults Bridge Orderbook Stake Ecosystem Governance Do…" at bounding box center [397, 202] width 794 height 405
click at [450, 301] on div "Fastest" at bounding box center [456, 297] width 59 height 20
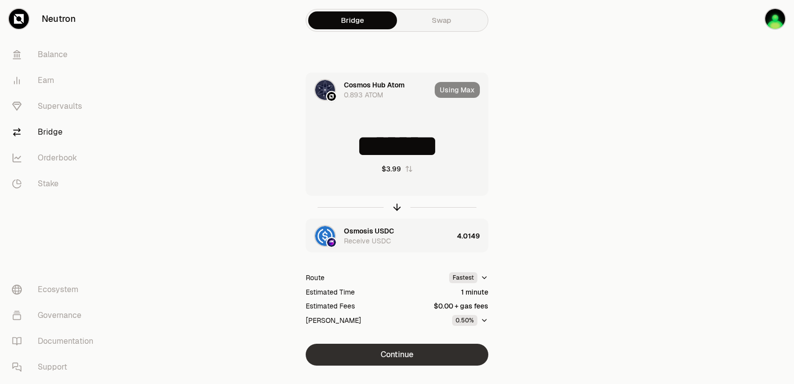
click at [401, 351] on button "Continue" at bounding box center [397, 354] width 183 height 22
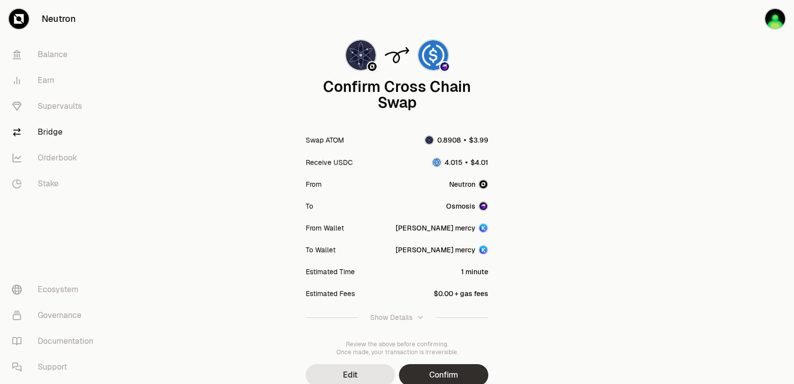
scroll to position [82, 0]
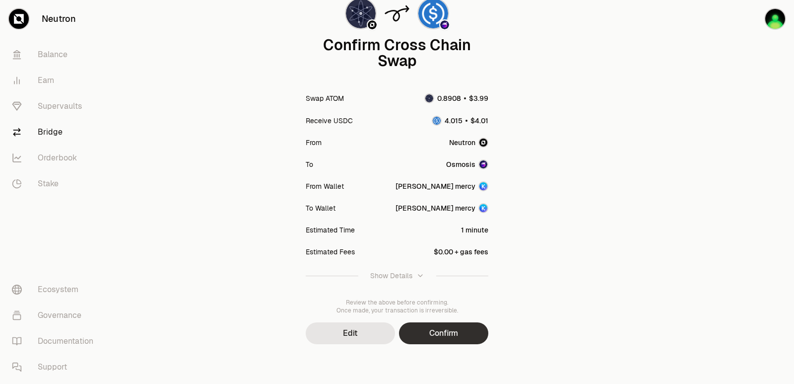
click at [431, 330] on button "Confirm" at bounding box center [443, 333] width 89 height 22
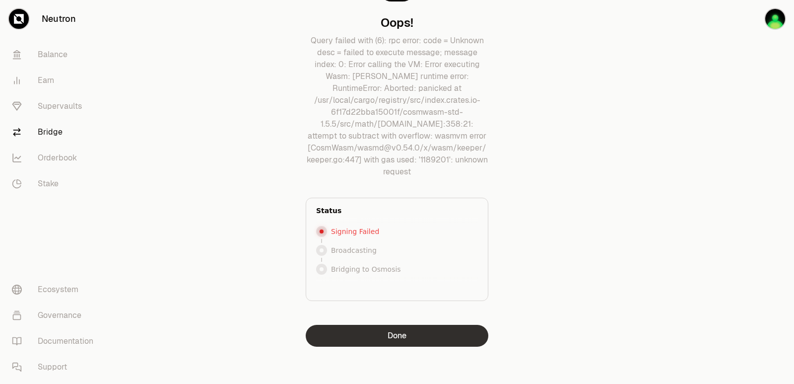
scroll to position [63, 0]
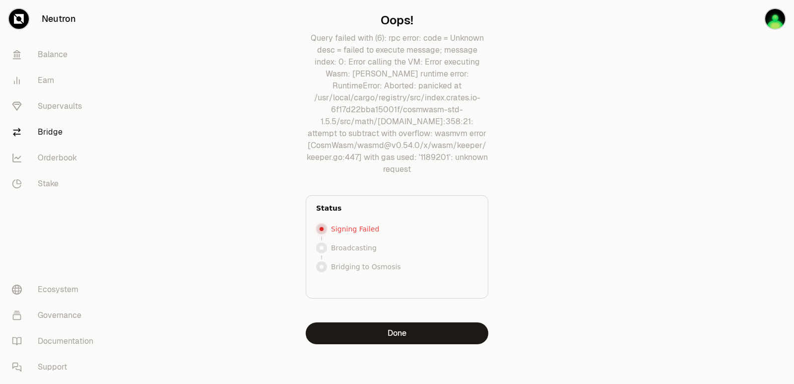
click at [416, 331] on button "Done" at bounding box center [397, 333] width 183 height 22
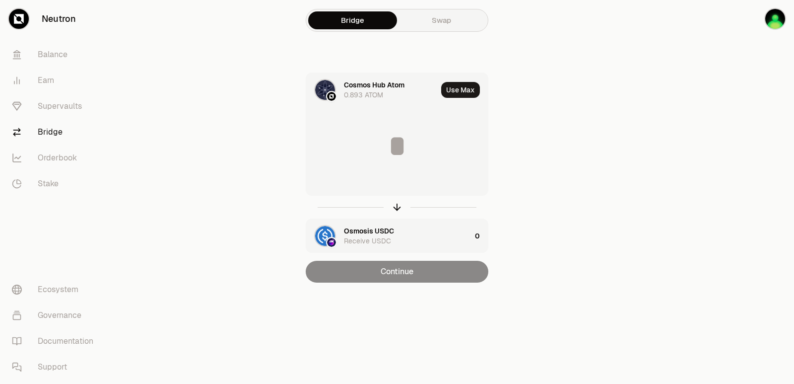
scroll to position [0, 0]
click at [460, 92] on button "Use Max" at bounding box center [460, 90] width 39 height 16
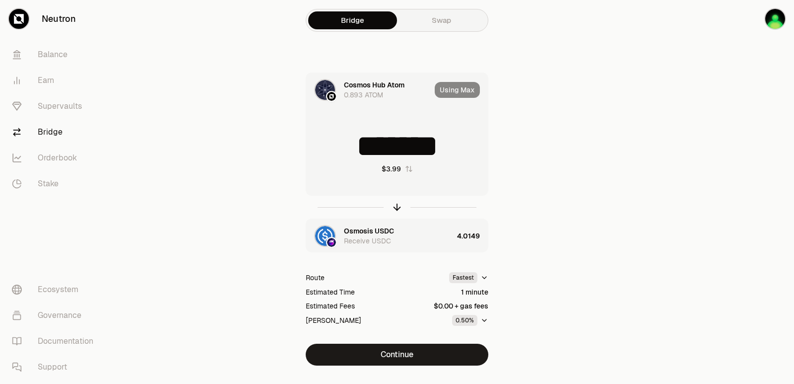
click at [466, 274] on html "Neutron Balance Earn Supervaults Bridge Orderbook Stake Ecosystem Governance Do…" at bounding box center [397, 202] width 794 height 405
click at [450, 315] on div "Cheapest" at bounding box center [456, 317] width 59 height 20
click at [485, 321] on icon "button" at bounding box center [484, 320] width 4 height 2
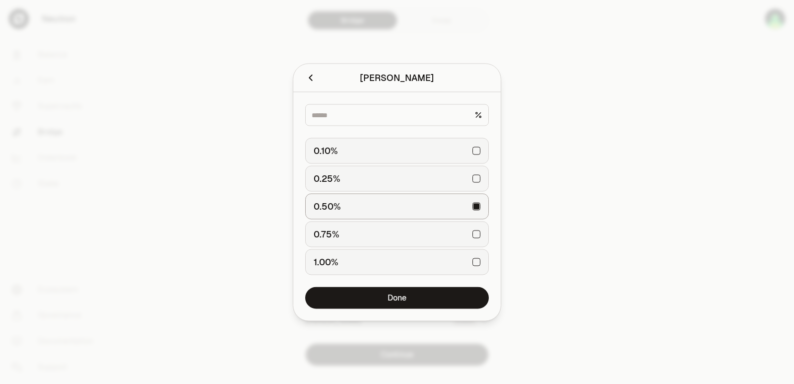
click at [611, 170] on div at bounding box center [397, 192] width 794 height 384
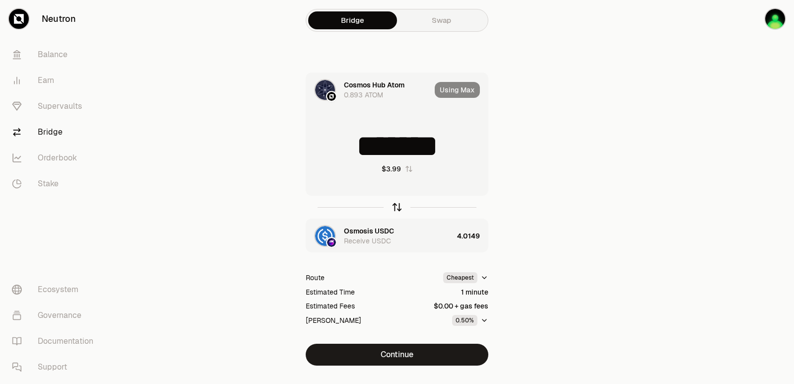
click at [396, 206] on icon "button" at bounding box center [397, 206] width 11 height 11
type input "********"
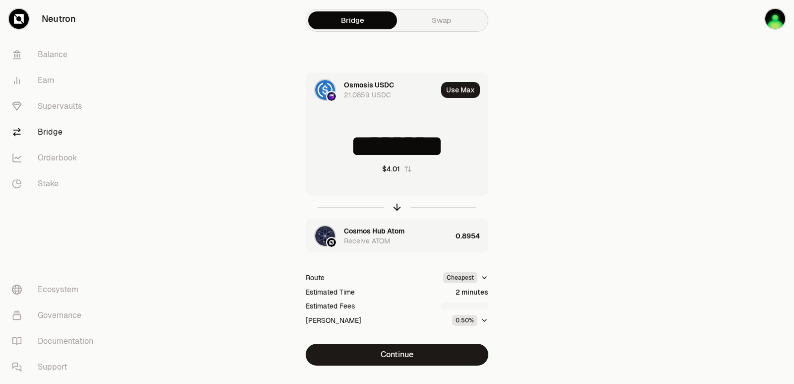
click at [367, 229] on div "Cosmos Hub Atom" at bounding box center [374, 231] width 61 height 10
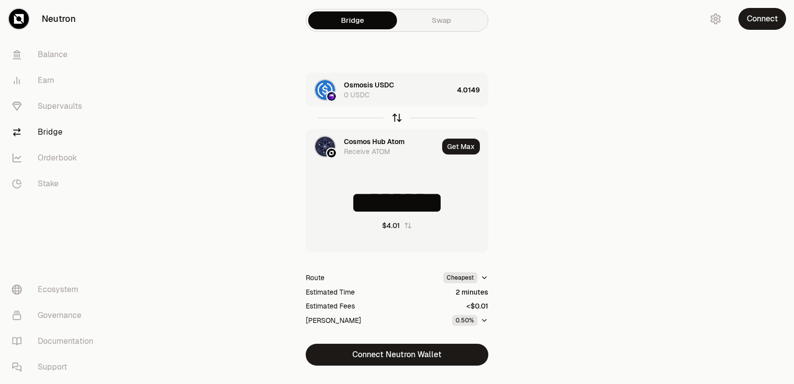
click at [392, 118] on icon "button" at bounding box center [397, 117] width 11 height 11
type input "********"
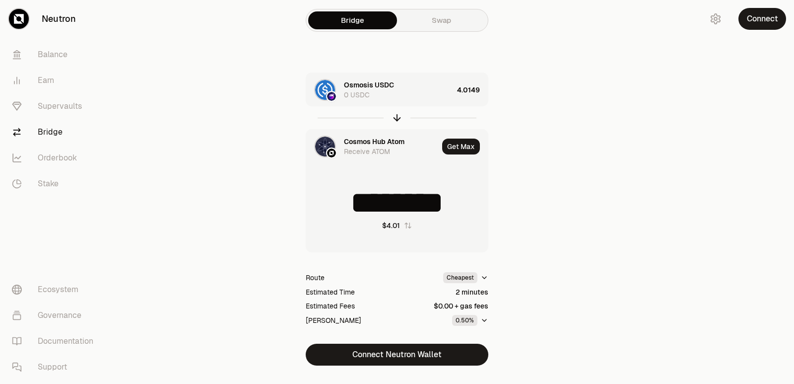
click at [359, 142] on div "Cosmos Hub Atom" at bounding box center [374, 141] width 61 height 10
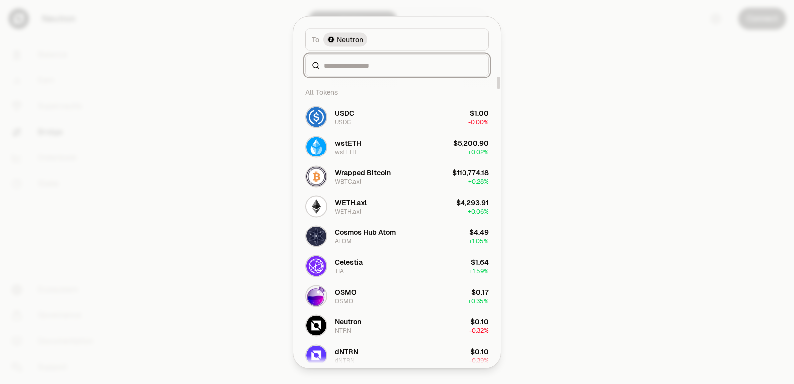
click at [351, 69] on input at bounding box center [403, 65] width 159 height 10
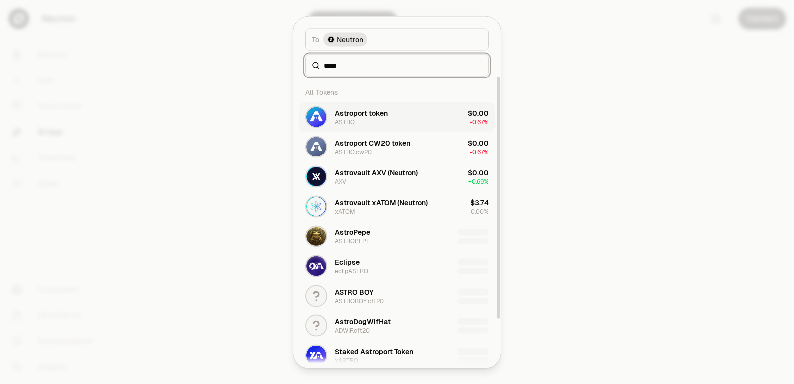
type input "*****"
click at [346, 131] on button "Astroport token ASTRO $0.00 -0.67%" at bounding box center [397, 117] width 196 height 30
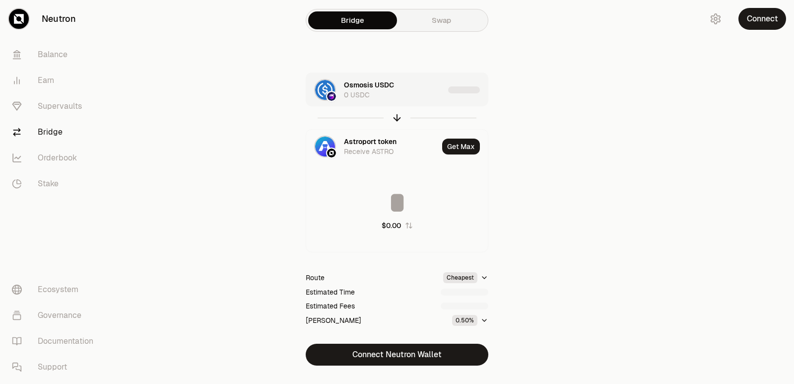
type input "**********"
click at [428, 96] on div "Osmosis USDC 0 USDC" at bounding box center [394, 90] width 100 height 20
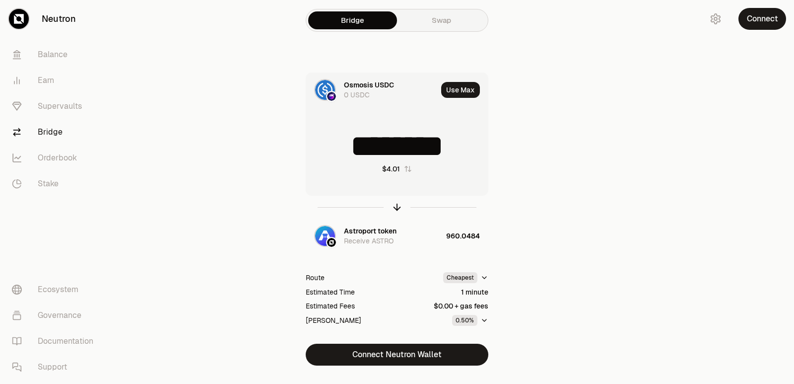
drag, startPoint x: 465, startPoint y: 145, endPoint x: 360, endPoint y: 154, distance: 105.6
click at [360, 154] on input "********" at bounding box center [397, 146] width 182 height 30
click at [395, 205] on icon "button" at bounding box center [397, 205] width 6 height 3
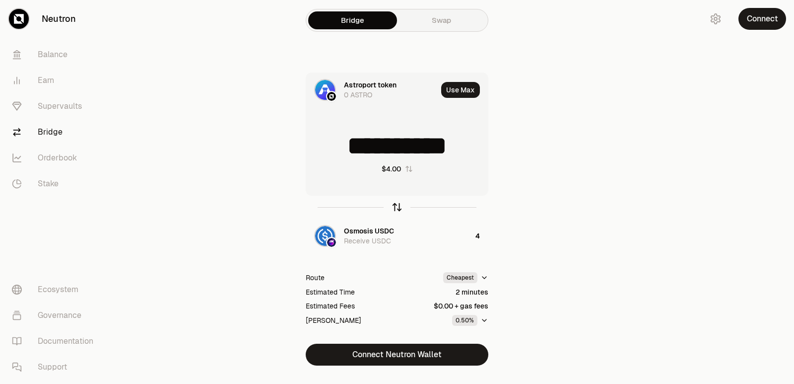
click at [397, 209] on icon "button" at bounding box center [397, 206] width 11 height 11
type input "*"
click at [353, 224] on div "Astroport token Receive ASTRO" at bounding box center [374, 236] width 137 height 34
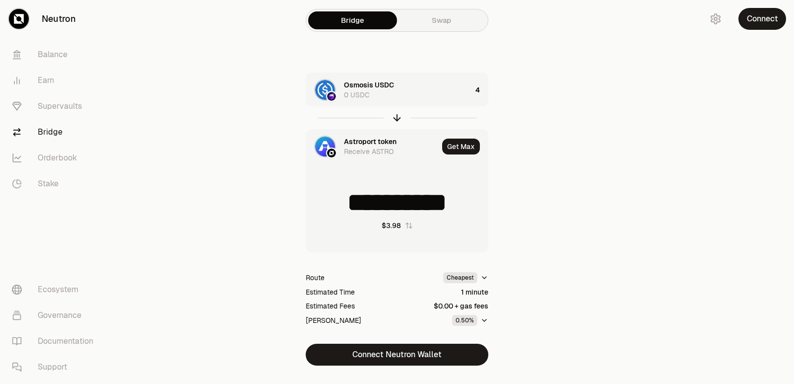
click at [359, 140] on div "Astroport token" at bounding box center [370, 141] width 53 height 10
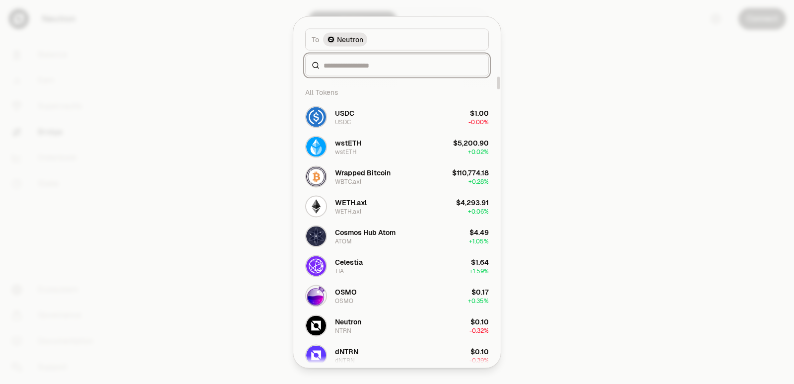
click at [362, 67] on input at bounding box center [403, 65] width 159 height 10
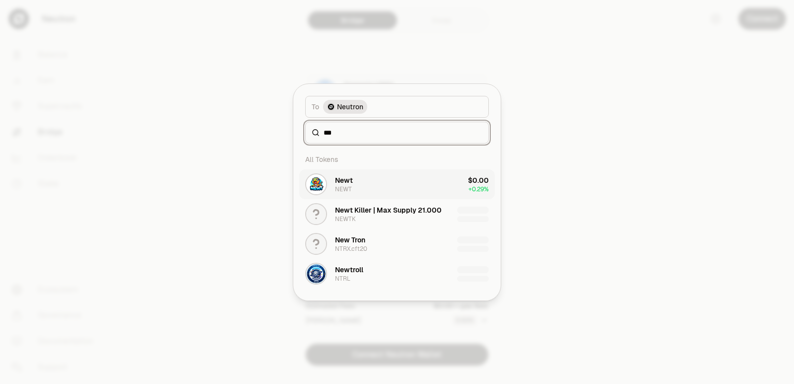
type input "***"
click at [354, 177] on button "Newt NEWT $0.00 + 0.29%" at bounding box center [397, 184] width 196 height 30
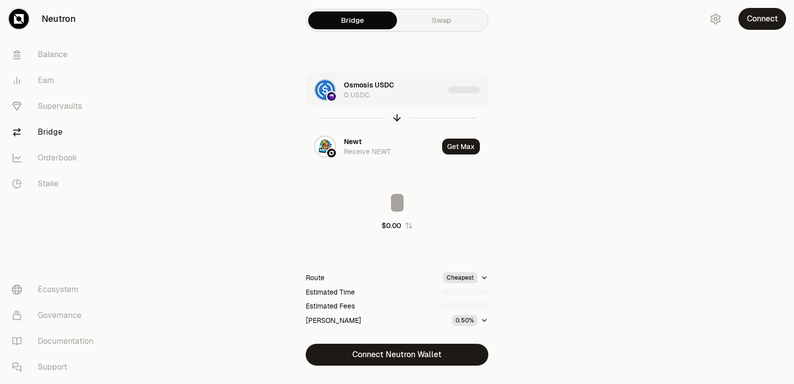
type input "**********"
click at [412, 102] on div "Osmosis USDC 0 USDC" at bounding box center [388, 90] width 165 height 34
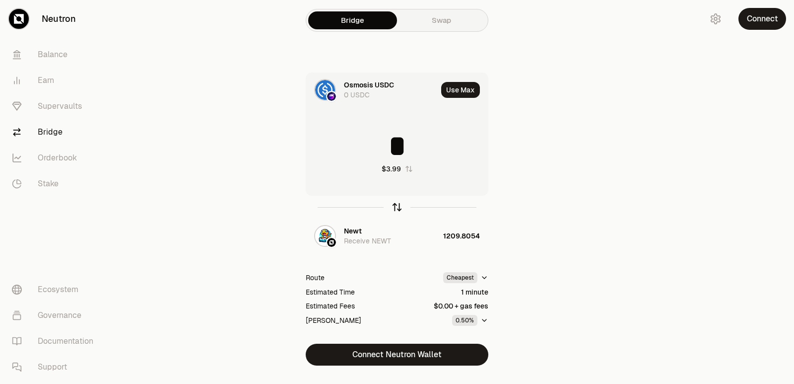
click at [397, 206] on icon "button" at bounding box center [397, 207] width 0 height 6
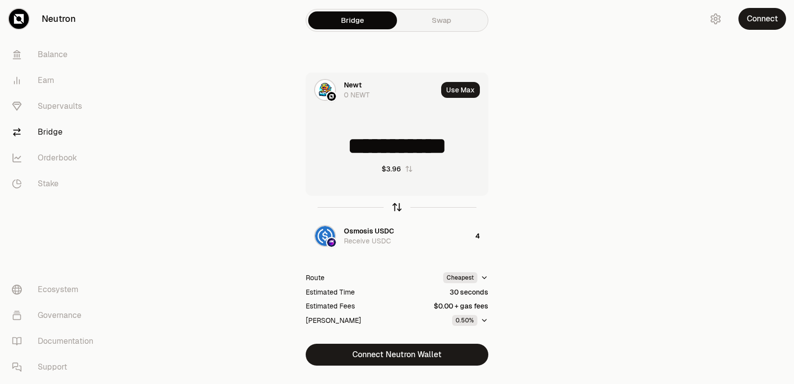
click at [397, 207] on icon "button" at bounding box center [397, 207] width 0 height 6
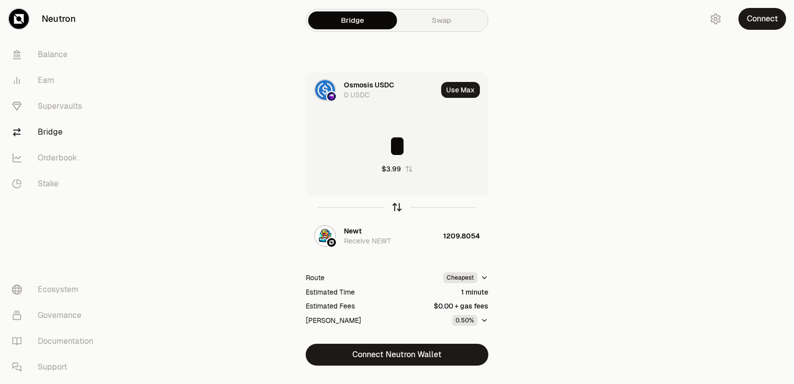
click at [397, 207] on icon "button" at bounding box center [397, 207] width 0 height 6
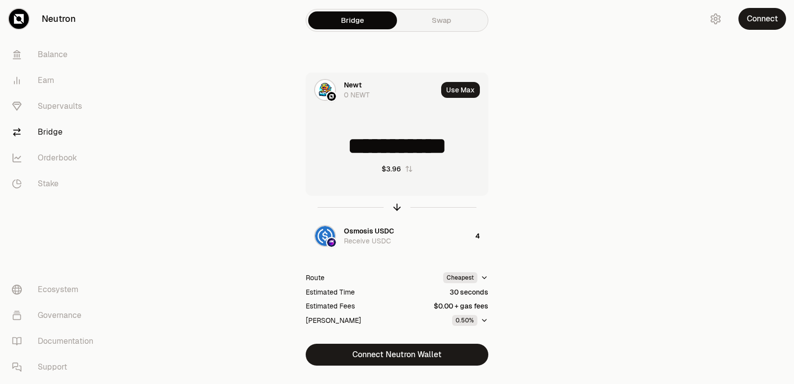
drag, startPoint x: 468, startPoint y: 150, endPoint x: 372, endPoint y: 150, distance: 96.3
click at [372, 150] on input "**********" at bounding box center [397, 146] width 182 height 30
type input "****"
click at [398, 206] on icon "button" at bounding box center [397, 206] width 11 height 11
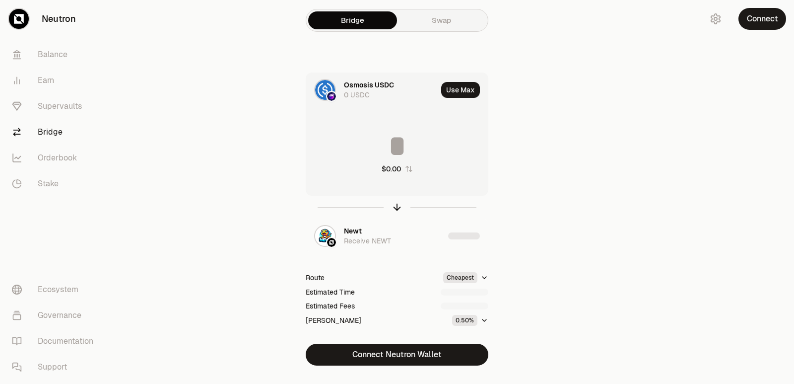
click at [395, 144] on input at bounding box center [397, 146] width 182 height 30
click at [394, 144] on input "********" at bounding box center [397, 146] width 182 height 30
type input "*"
click at [397, 201] on icon "button" at bounding box center [397, 206] width 11 height 11
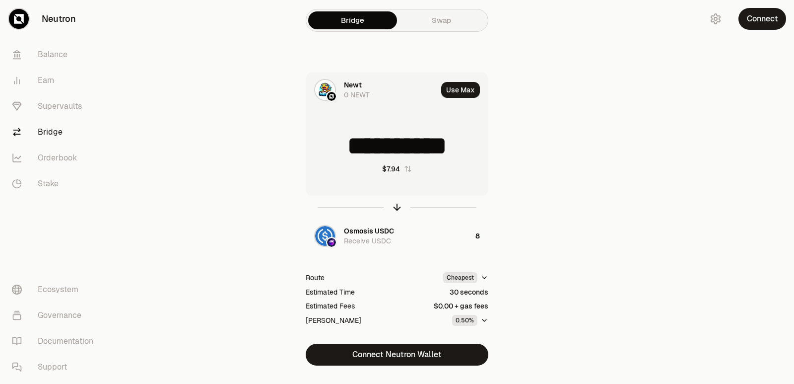
scroll to position [1, 0]
drag, startPoint x: 468, startPoint y: 147, endPoint x: 363, endPoint y: 149, distance: 105.7
click at [363, 149] on input "**********" at bounding box center [397, 146] width 182 height 30
type input "****"
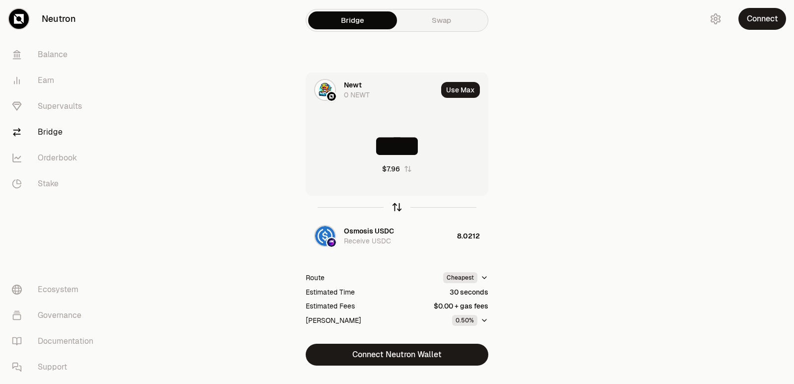
click at [395, 206] on icon "button" at bounding box center [397, 206] width 11 height 11
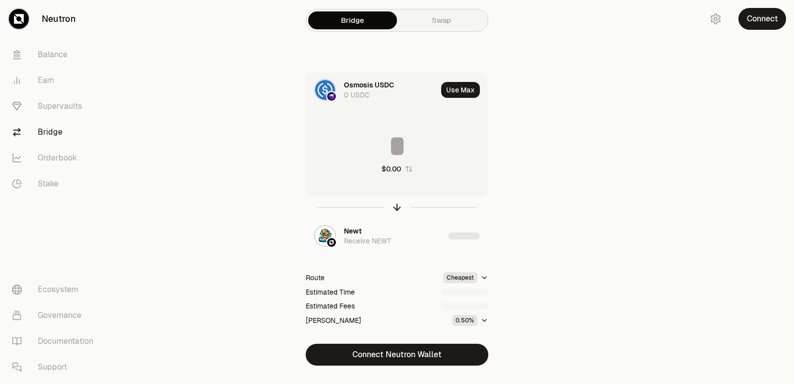
click at [392, 148] on input at bounding box center [397, 146] width 182 height 30
click at [392, 149] on input "********" at bounding box center [397, 146] width 182 height 30
click at [392, 149] on input "*" at bounding box center [397, 146] width 182 height 30
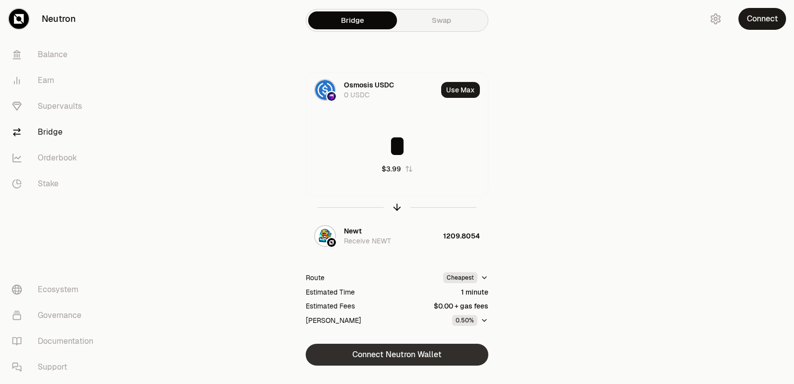
type input "*"
click at [394, 350] on button "Connect Neutron Wallet" at bounding box center [397, 354] width 183 height 22
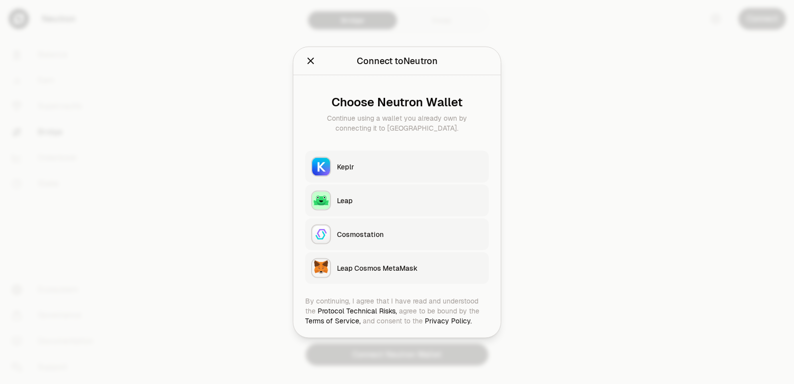
click at [379, 169] on div "Keplr" at bounding box center [410, 166] width 146 height 10
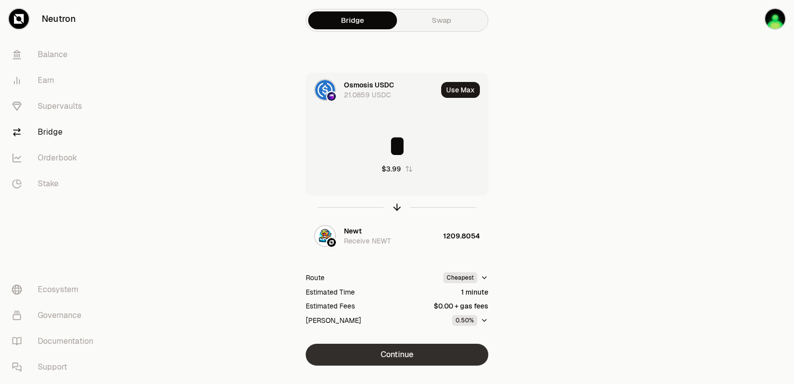
click at [414, 361] on button "Continue" at bounding box center [397, 354] width 183 height 22
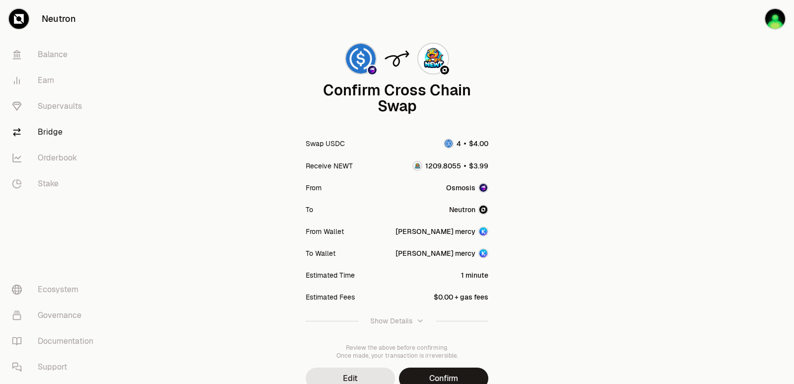
scroll to position [82, 0]
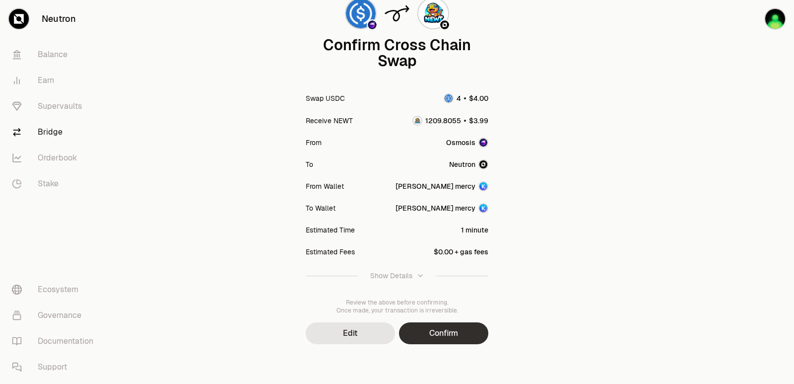
click at [460, 338] on button "Confirm" at bounding box center [443, 333] width 89 height 22
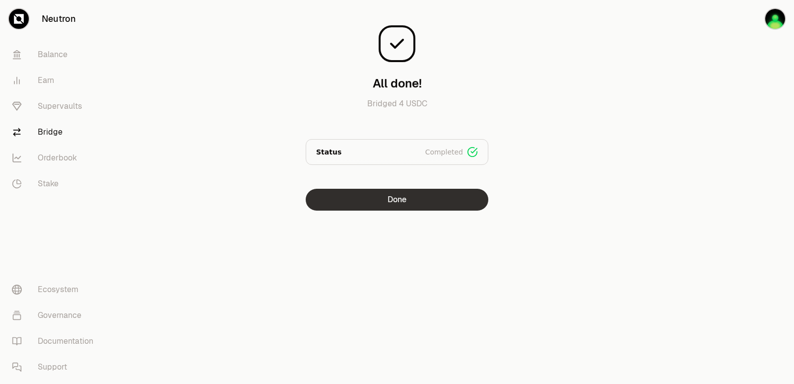
click at [408, 194] on button "Done" at bounding box center [397, 200] width 183 height 22
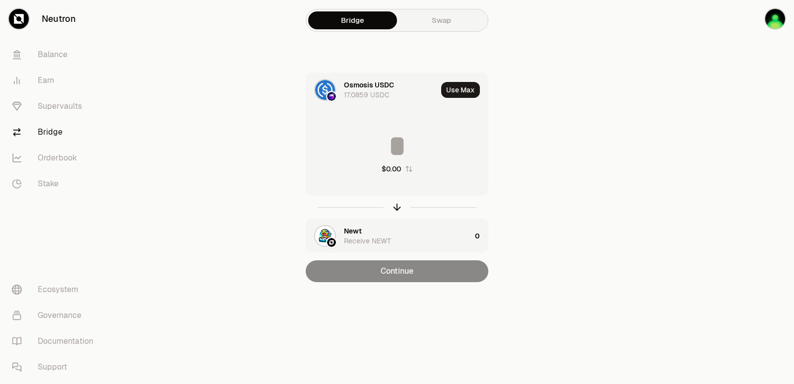
drag, startPoint x: 394, startPoint y: 204, endPoint x: 402, endPoint y: 192, distance: 14.7
click at [395, 204] on icon "button" at bounding box center [397, 206] width 11 height 11
click at [464, 92] on button "Use Max" at bounding box center [460, 90] width 39 height 16
type input "**********"
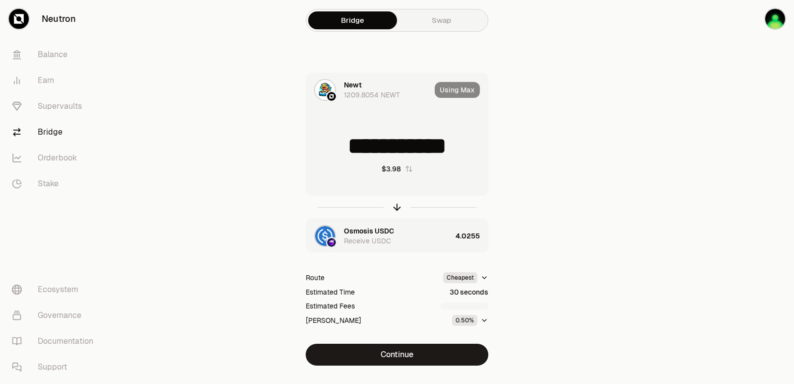
click at [403, 354] on button "Continue" at bounding box center [397, 354] width 183 height 22
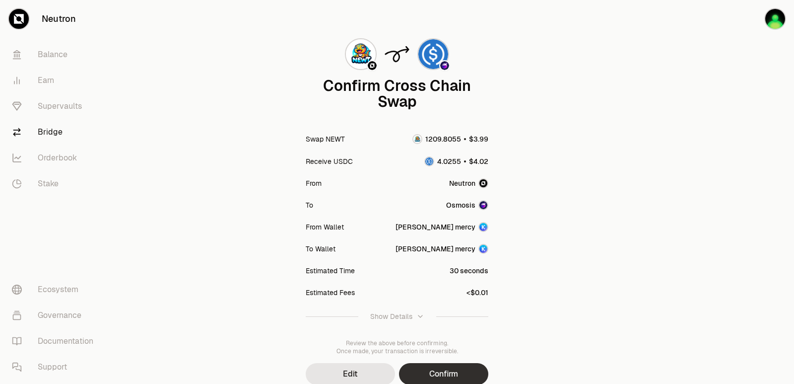
scroll to position [82, 0]
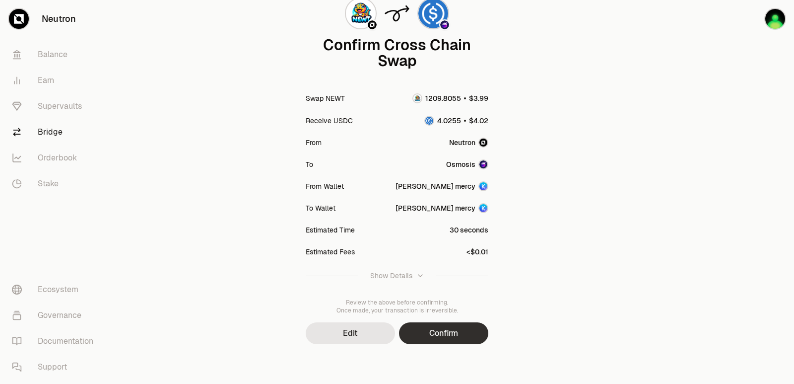
click at [442, 336] on button "Confirm" at bounding box center [443, 333] width 89 height 22
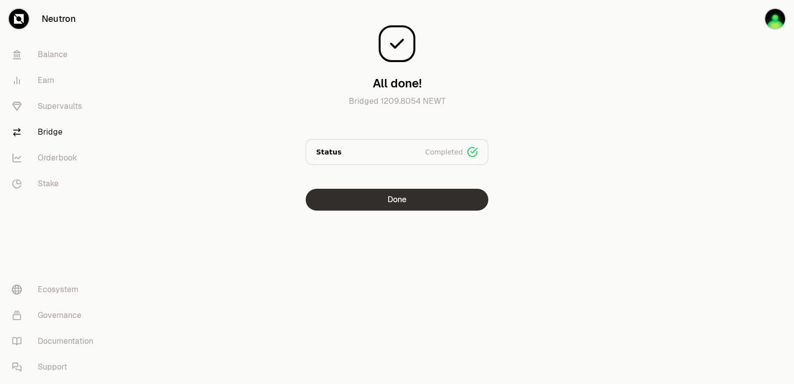
click at [416, 196] on button "Done" at bounding box center [397, 200] width 183 height 22
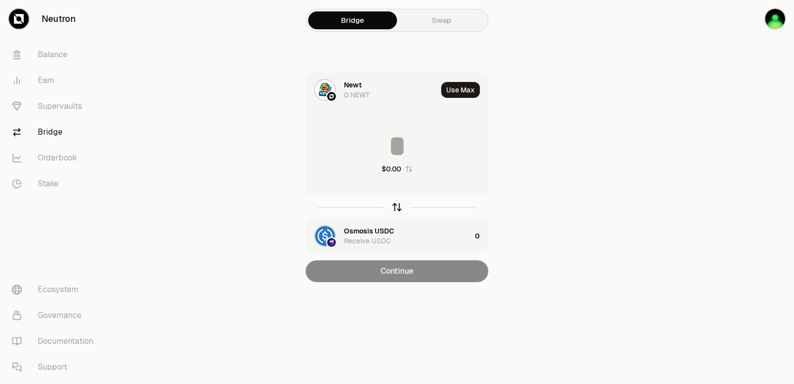
click at [394, 208] on icon "button" at bounding box center [397, 206] width 11 height 11
click at [357, 228] on div "Newt" at bounding box center [353, 231] width 18 height 10
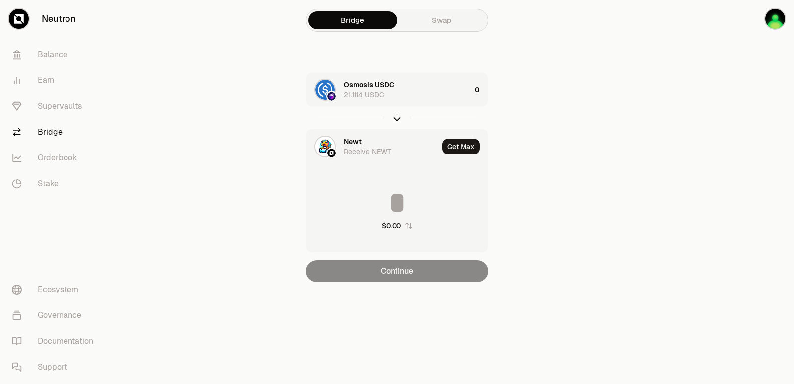
click at [367, 139] on div "Newt Receive NEWT" at bounding box center [391, 146] width 94 height 20
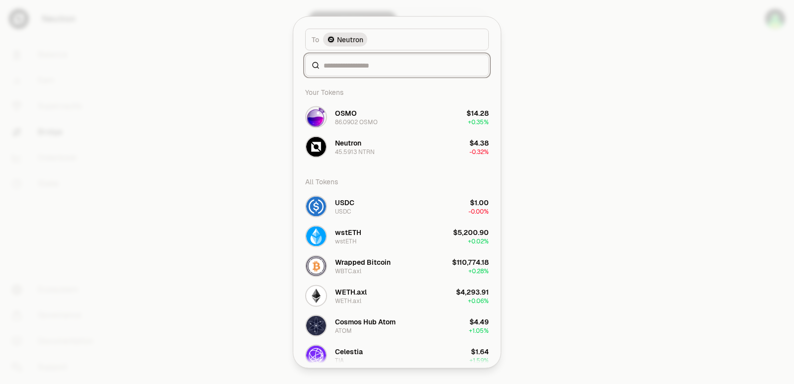
click at [350, 63] on input at bounding box center [403, 65] width 159 height 10
click at [606, 183] on div at bounding box center [397, 192] width 794 height 384
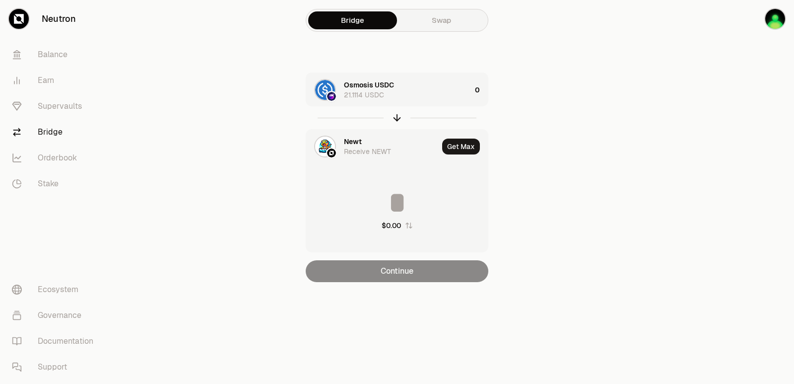
click at [353, 143] on div "Newt" at bounding box center [353, 141] width 18 height 10
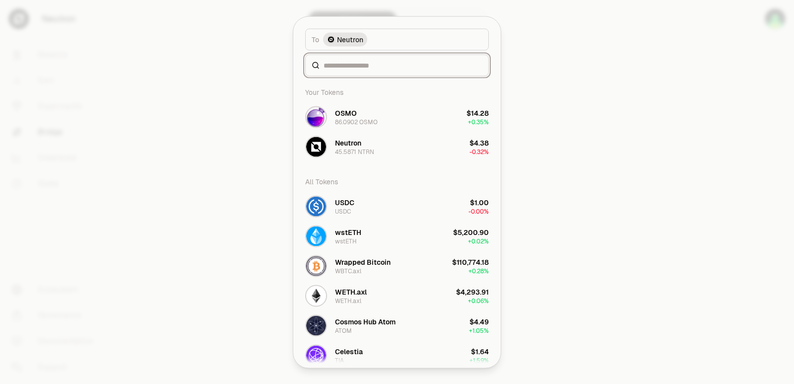
click at [358, 68] on input at bounding box center [403, 65] width 159 height 10
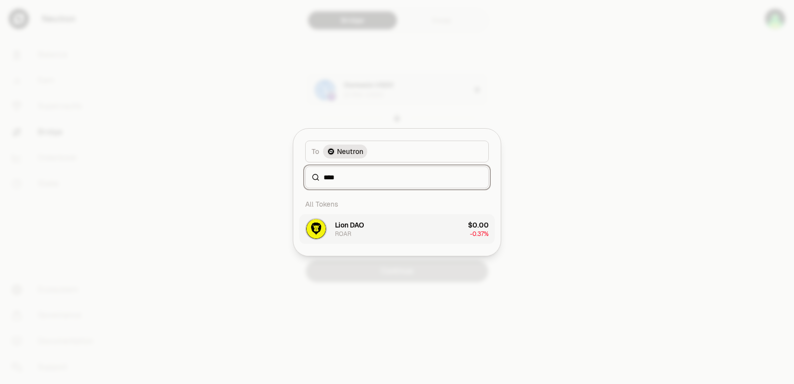
type input "****"
click at [385, 232] on button "Lion DAO ROAR $0.00 -0.37%" at bounding box center [397, 229] width 196 height 30
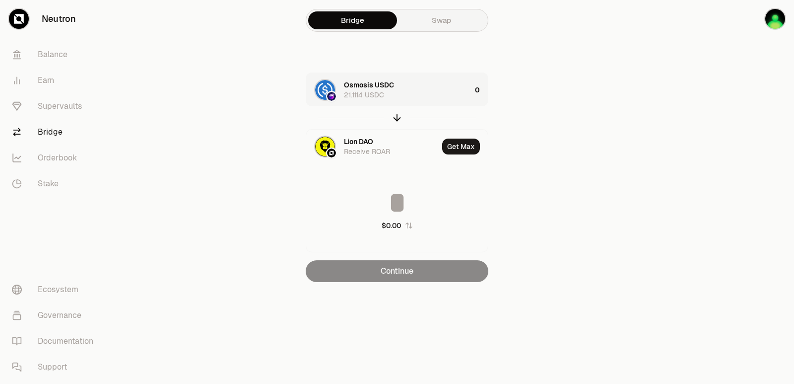
click at [426, 89] on div "Osmosis USDC 21.1114 USDC" at bounding box center [407, 90] width 127 height 20
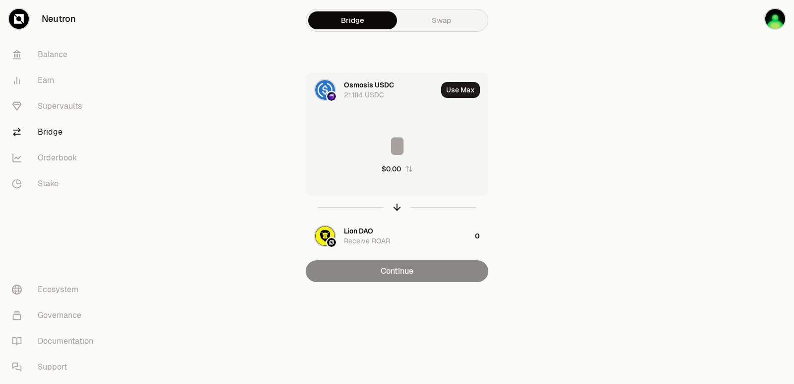
click at [403, 152] on input at bounding box center [397, 146] width 182 height 30
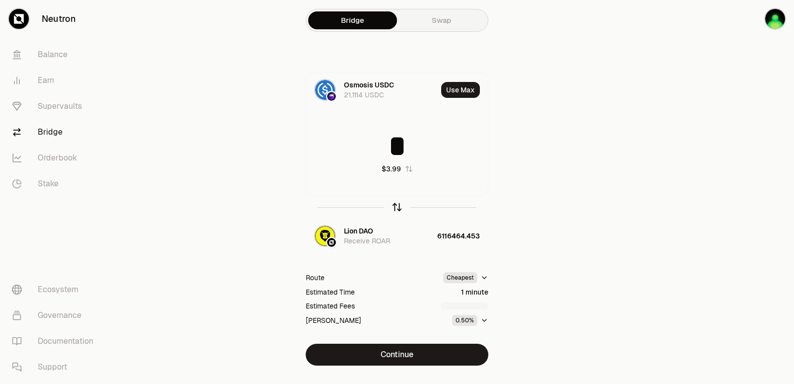
type input "*"
click at [394, 209] on icon "button" at bounding box center [397, 206] width 11 height 11
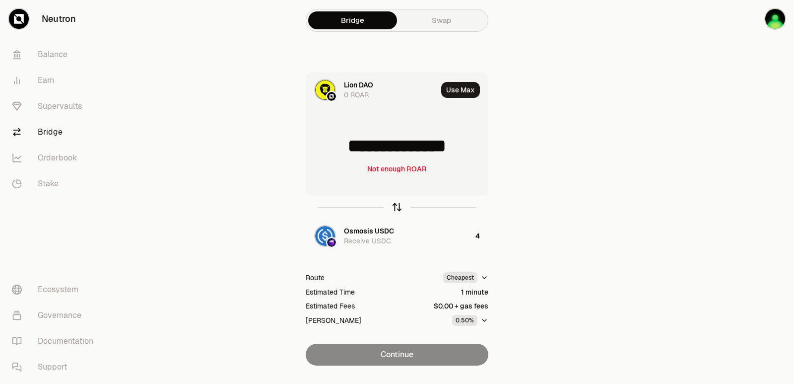
click at [396, 203] on icon "button" at bounding box center [397, 206] width 11 height 11
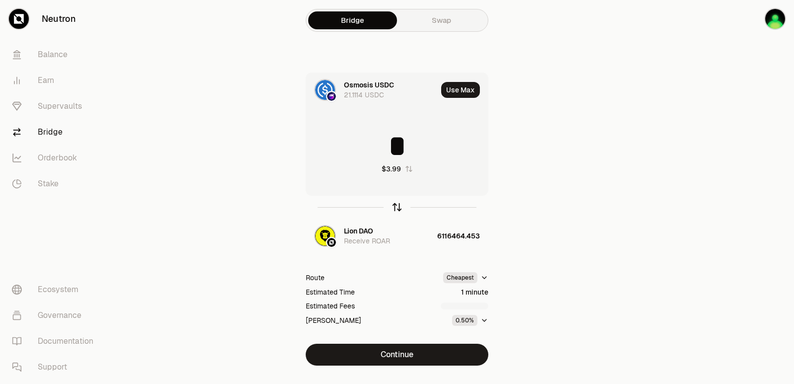
click at [395, 203] on icon "button" at bounding box center [397, 206] width 11 height 11
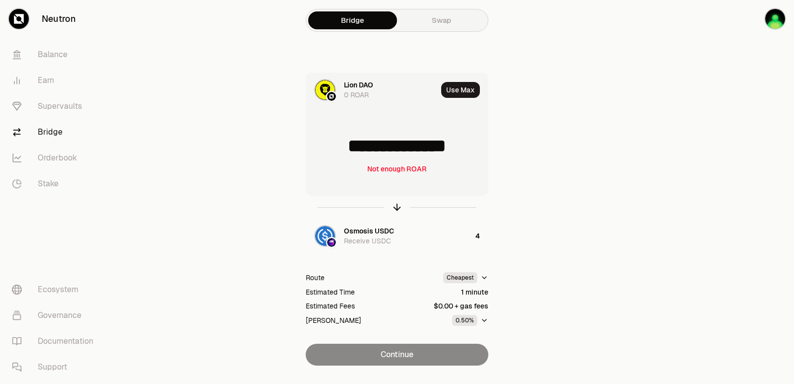
click at [372, 142] on input "**********" at bounding box center [397, 146] width 182 height 30
paste input
type input "*******"
click at [393, 209] on icon "button" at bounding box center [397, 206] width 11 height 11
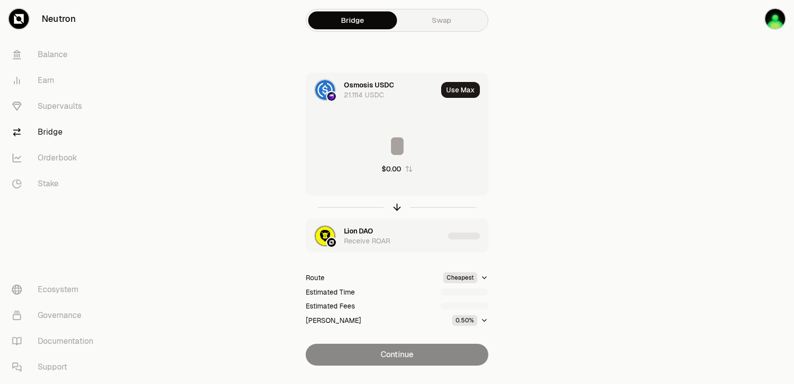
click at [356, 230] on div "Lion DAO" at bounding box center [358, 231] width 29 height 10
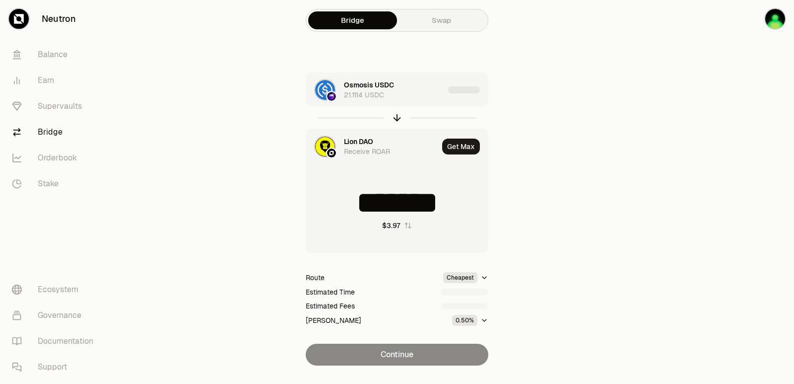
click at [353, 146] on div "Receive ROAR" at bounding box center [367, 151] width 46 height 10
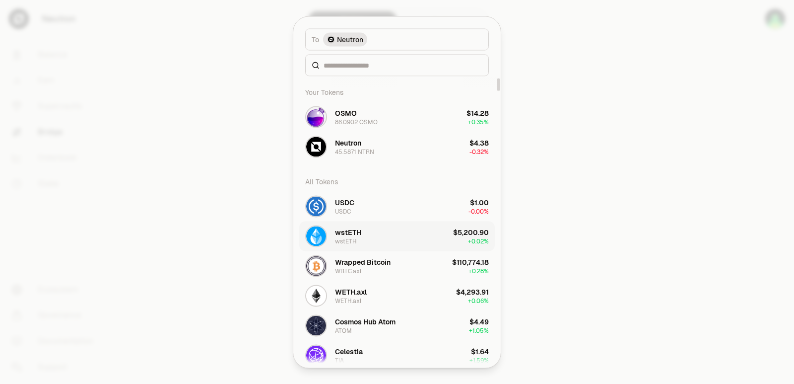
scroll to position [99, 0]
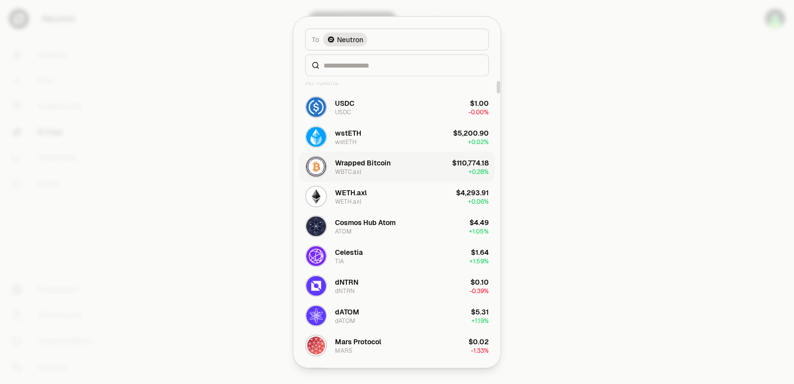
click at [380, 167] on div "Wrapped Bitcoin WBTC.axl" at bounding box center [363, 166] width 56 height 18
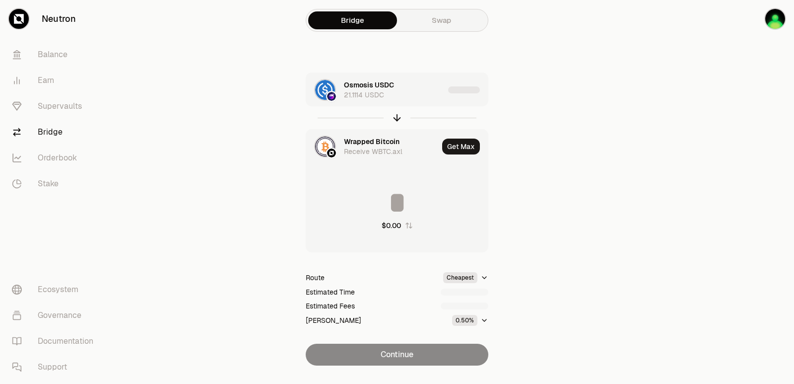
type input "**********"
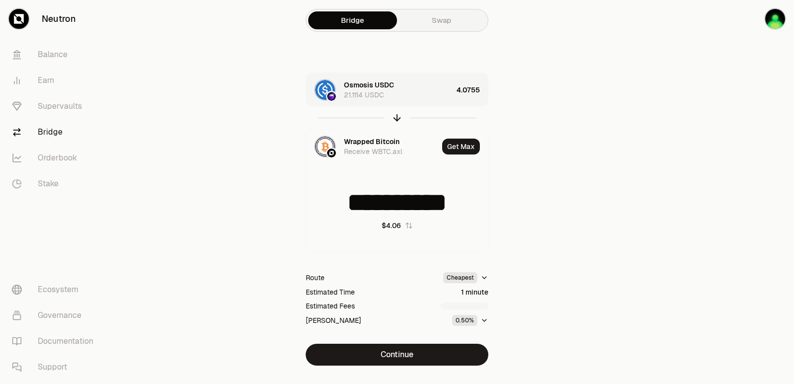
click at [593, 195] on main "**********" at bounding box center [452, 202] width 683 height 405
click at [447, 94] on div "Osmosis USDC 21.1114 USDC" at bounding box center [398, 90] width 109 height 20
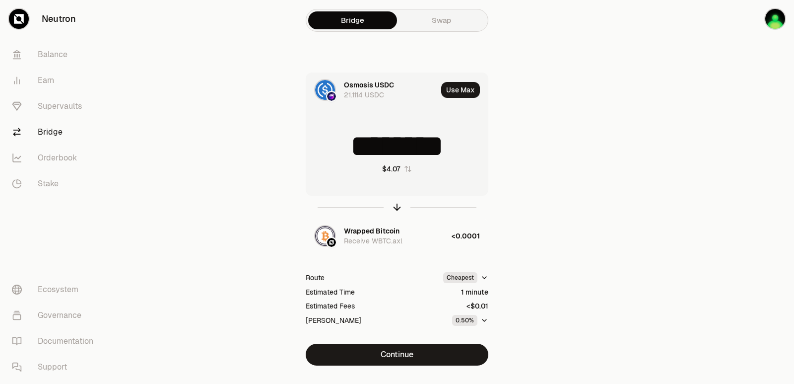
drag, startPoint x: 468, startPoint y: 142, endPoint x: 372, endPoint y: 151, distance: 96.7
click at [372, 151] on input "********" at bounding box center [397, 146] width 182 height 30
type input "***"
click at [402, 240] on div "Wrapped Bitcoin Receive WBTC.axl" at bounding box center [396, 236] width 104 height 20
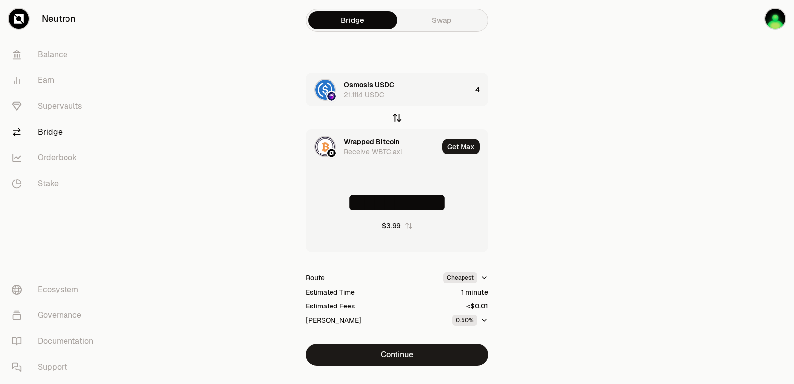
click at [399, 118] on icon "button" at bounding box center [397, 117] width 11 height 11
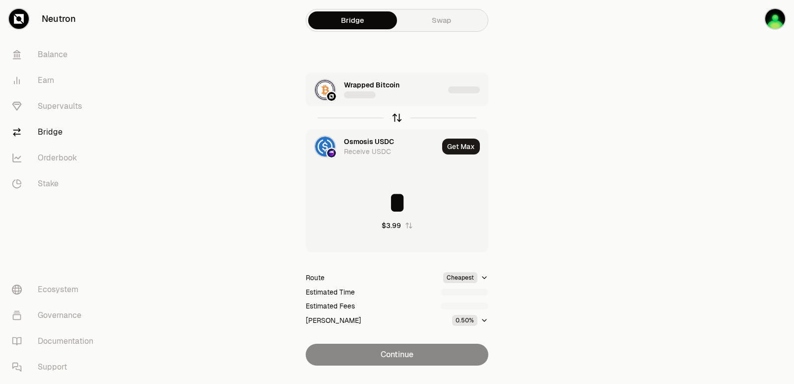
type input "*"
click at [441, 94] on div "Wrapped Bitcoin 0 WBTC.axl" at bounding box center [396, 90] width 104 height 20
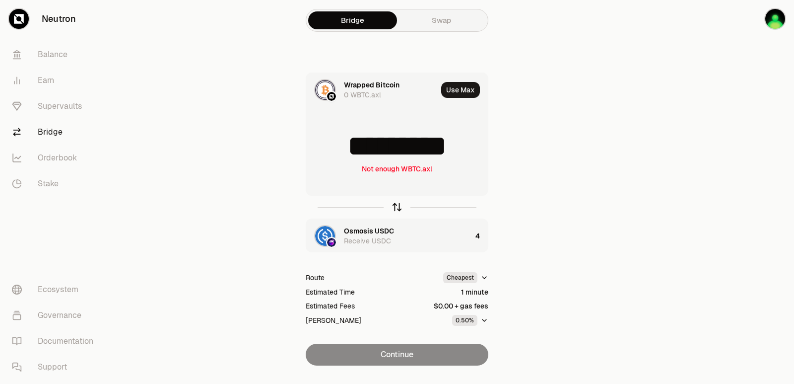
click at [397, 210] on icon "button" at bounding box center [397, 206] width 11 height 11
type input "*"
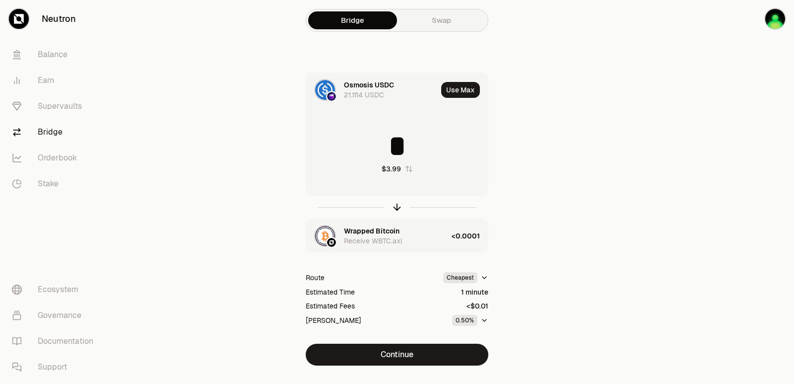
click at [377, 226] on div "Wrapped Bitcoin" at bounding box center [372, 231] width 56 height 10
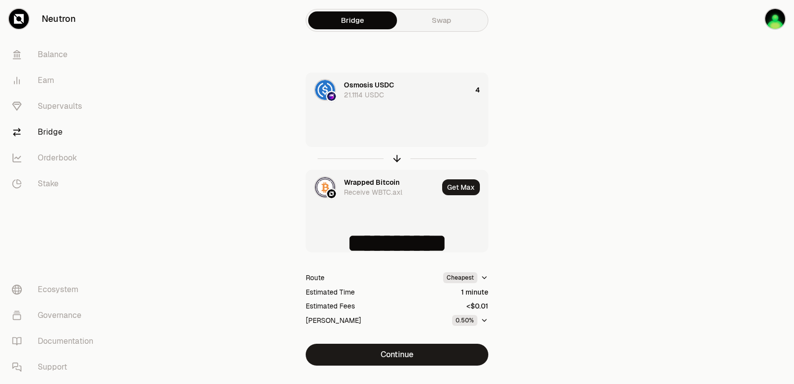
type input "**********"
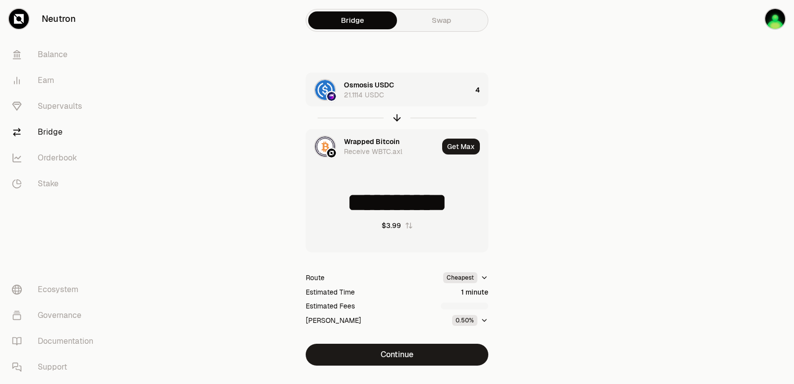
click at [362, 133] on div "Wrapped Bitcoin Receive WBTC.axl" at bounding box center [372, 147] width 132 height 34
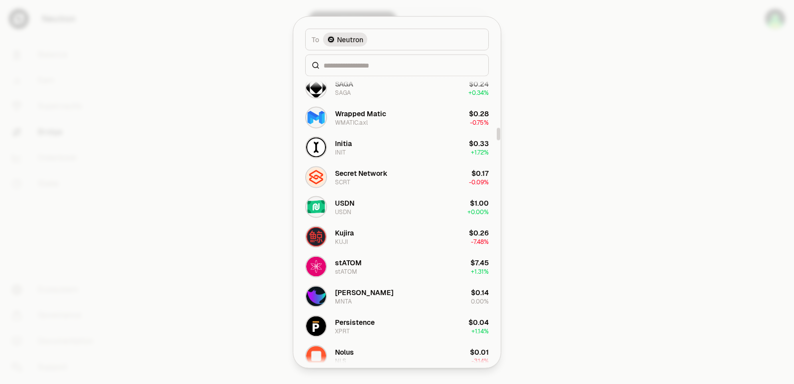
scroll to position [1191, 0]
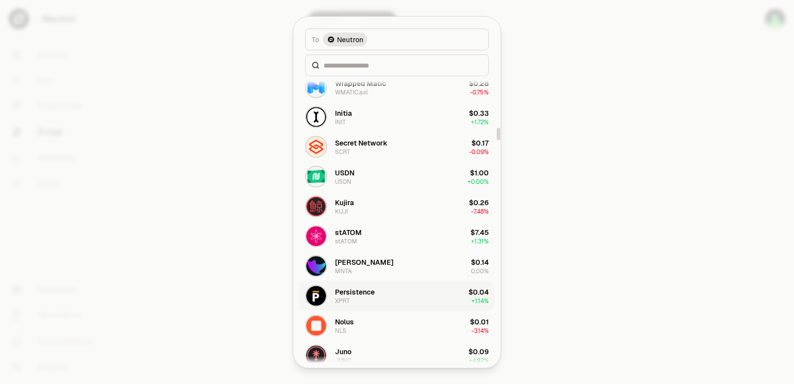
click at [363, 288] on div "Persistence" at bounding box center [355, 291] width 40 height 10
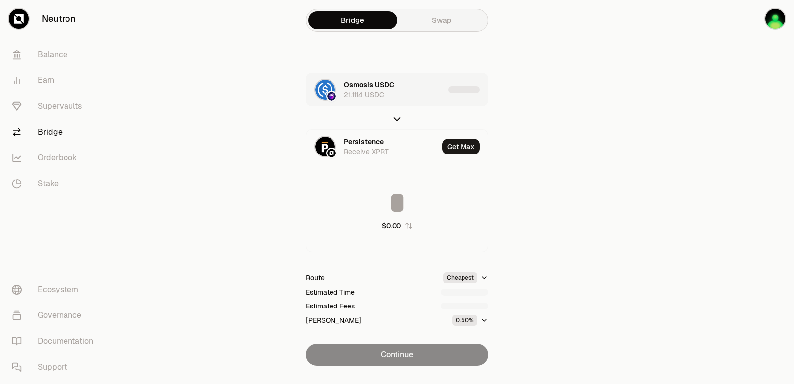
click at [423, 98] on div "Osmosis USDC 21.1114 USDC" at bounding box center [394, 90] width 100 height 20
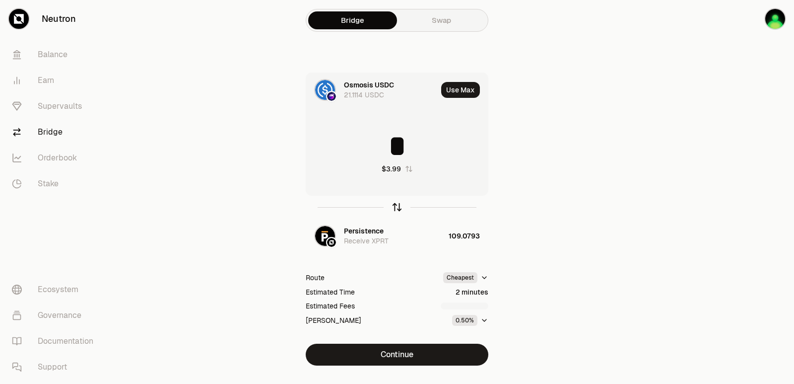
click at [397, 209] on icon "button" at bounding box center [397, 206] width 11 height 11
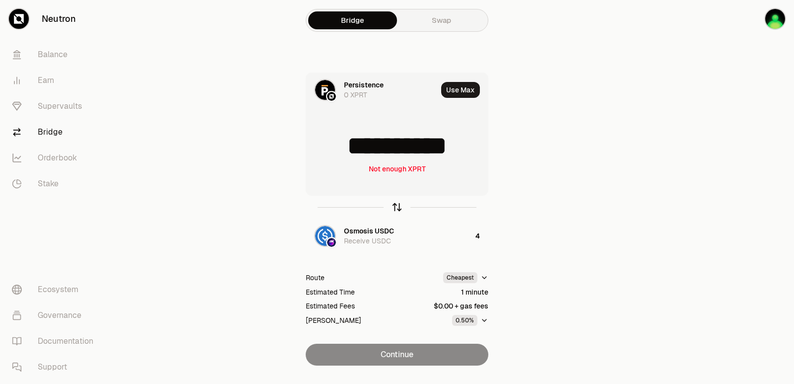
click at [397, 209] on icon "button" at bounding box center [397, 207] width 0 height 6
type input "*"
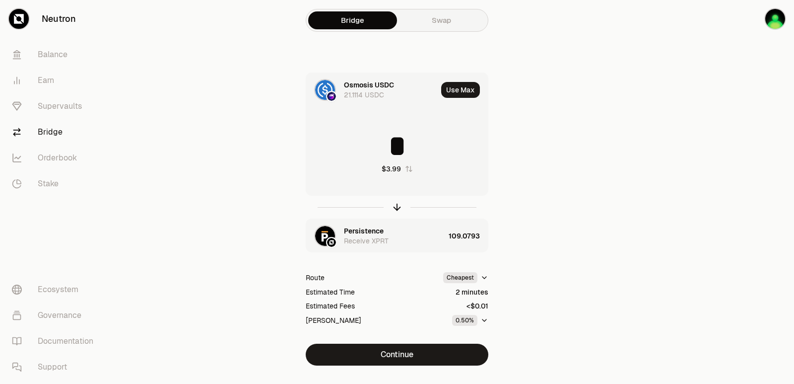
click at [373, 222] on div "Persistence Receive XPRT" at bounding box center [375, 236] width 138 height 34
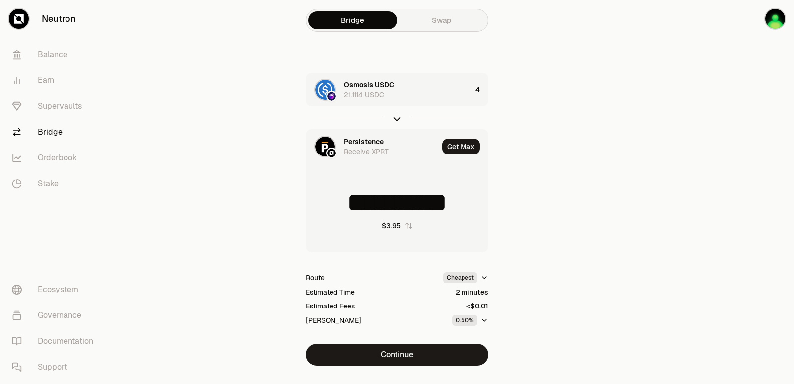
click at [368, 141] on div "Persistence" at bounding box center [364, 141] width 40 height 10
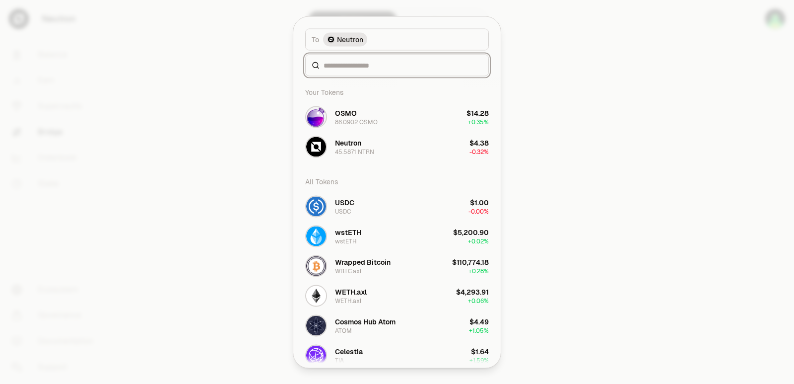
click at [355, 65] on input at bounding box center [403, 65] width 159 height 10
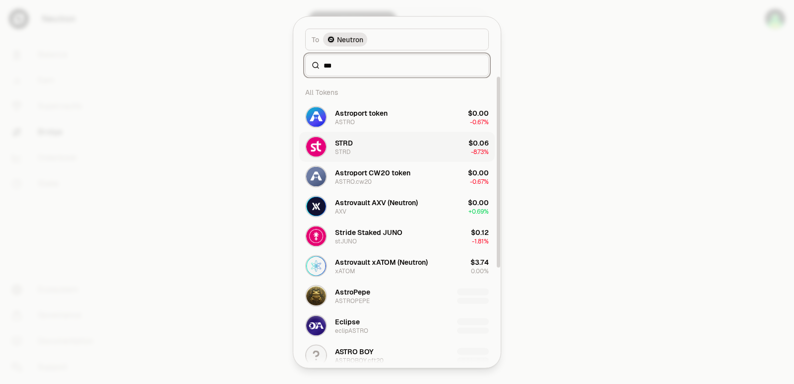
type input "***"
click at [364, 148] on button "STRD STRD $0.06 -8.73%" at bounding box center [397, 146] width 196 height 30
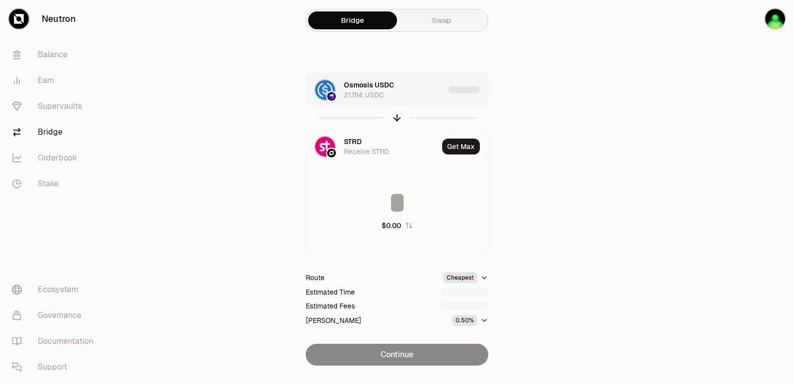
click at [412, 95] on div "Osmosis USDC 21.1114 USDC" at bounding box center [394, 90] width 100 height 20
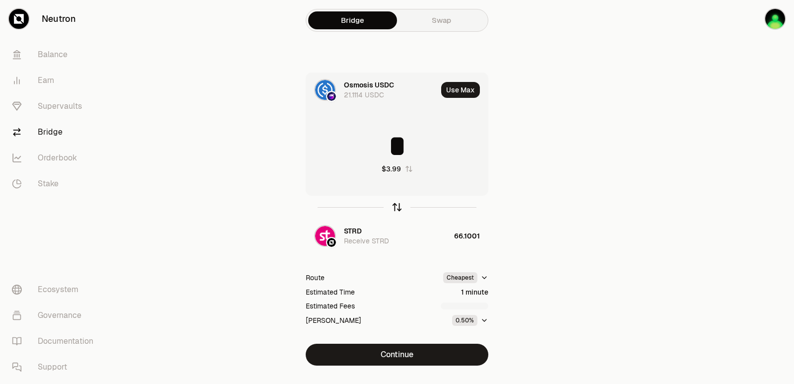
click at [397, 206] on icon "button" at bounding box center [397, 207] width 0 height 6
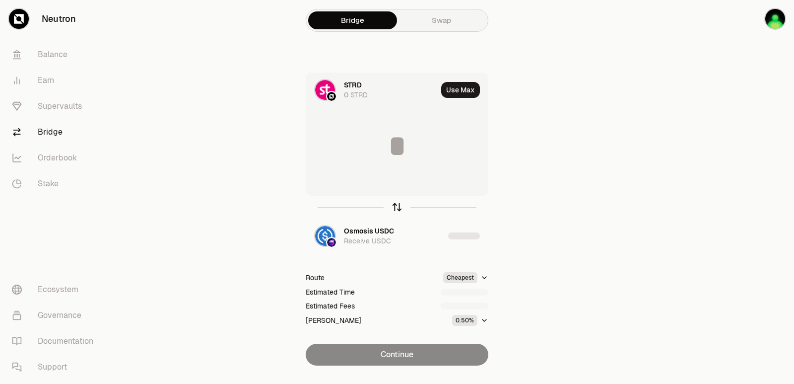
type input "*********"
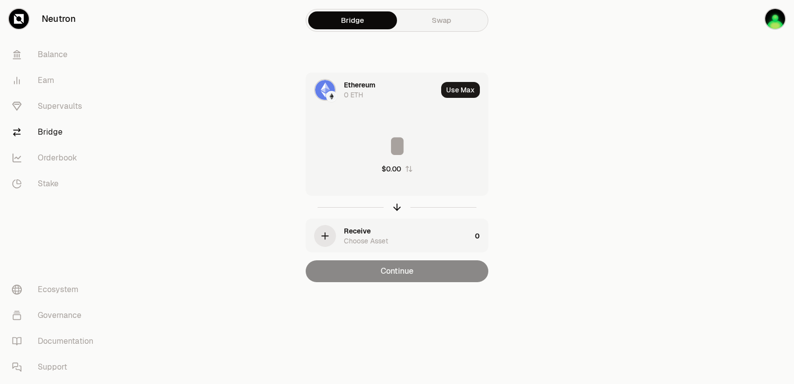
click at [345, 81] on div "Ethereum" at bounding box center [359, 85] width 31 height 10
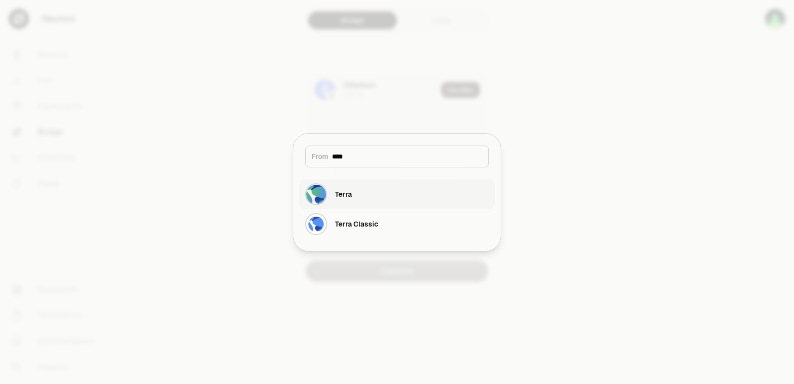
type input "****"
click at [359, 202] on button "Terra" at bounding box center [397, 194] width 196 height 30
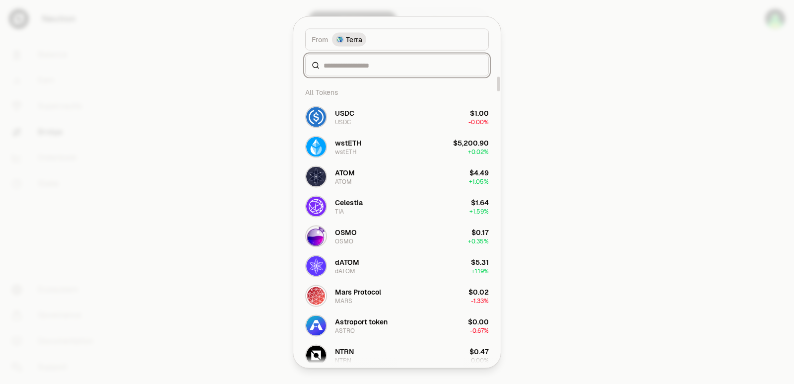
click at [325, 69] on input at bounding box center [403, 65] width 159 height 10
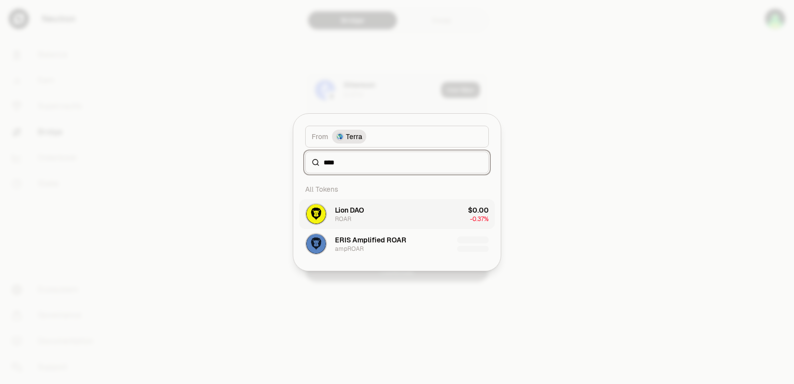
type input "****"
click at [370, 213] on button "Lion DAO ROAR $0.00 -0.37%" at bounding box center [397, 214] width 196 height 30
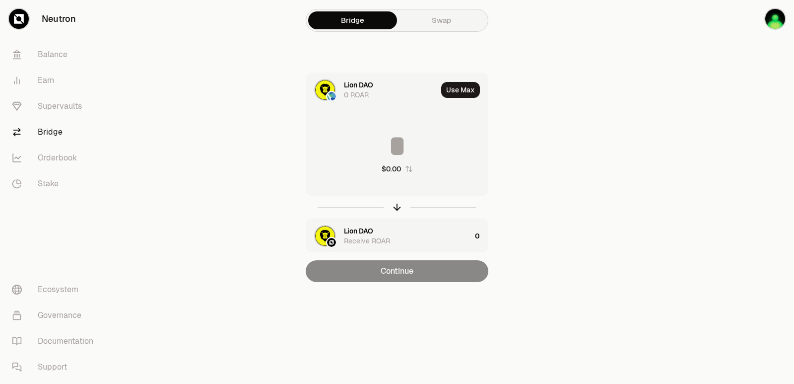
click at [367, 228] on div "Lion DAO" at bounding box center [358, 231] width 29 height 10
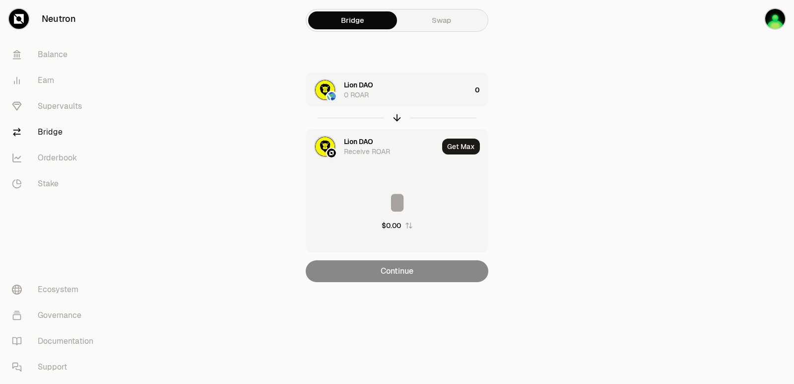
click at [369, 139] on div "Lion DAO" at bounding box center [358, 141] width 29 height 10
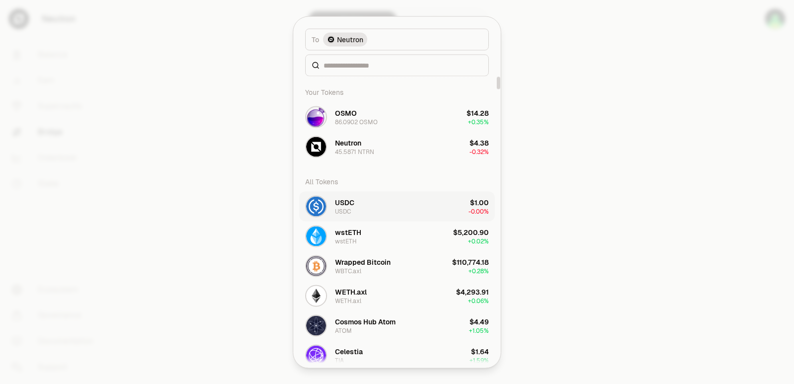
click at [351, 208] on div "USDC USDC" at bounding box center [344, 206] width 19 height 18
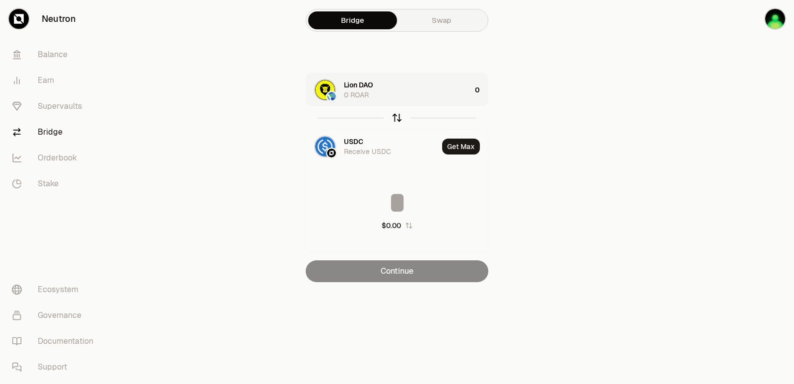
click at [398, 116] on icon "button" at bounding box center [397, 116] width 6 height 3
click at [407, 92] on div "USDC 0 USDC" at bounding box center [407, 90] width 127 height 20
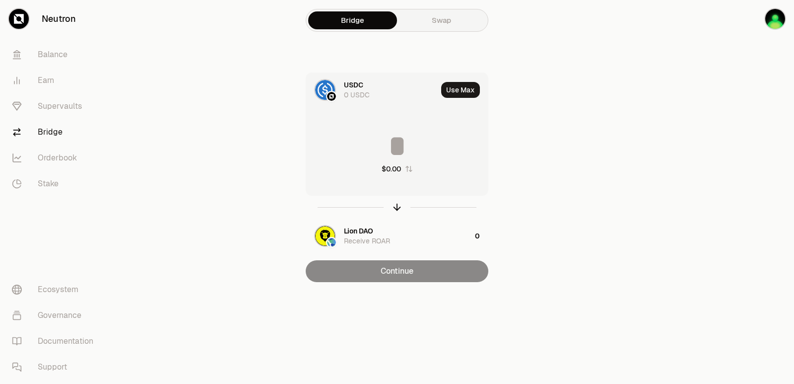
click at [401, 145] on input at bounding box center [397, 146] width 182 height 30
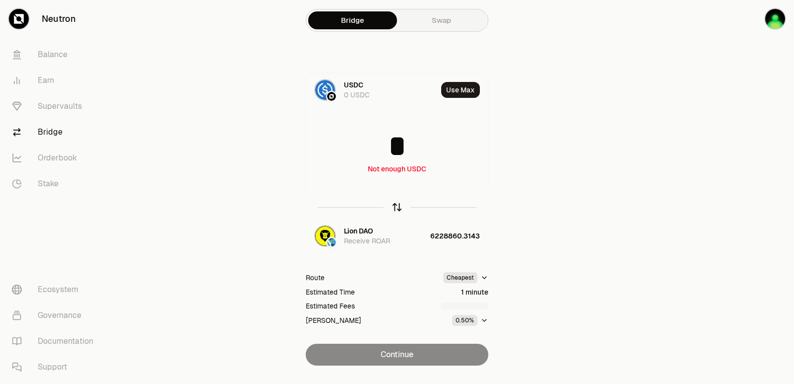
type input "*"
click at [394, 205] on icon "button" at bounding box center [397, 206] width 11 height 11
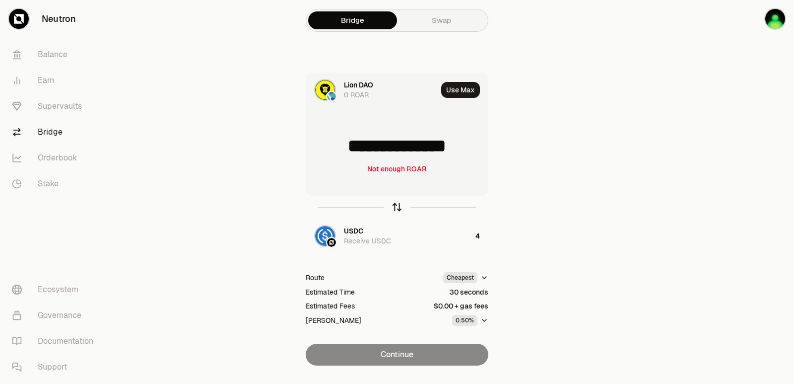
click at [395, 205] on icon "button" at bounding box center [397, 206] width 11 height 11
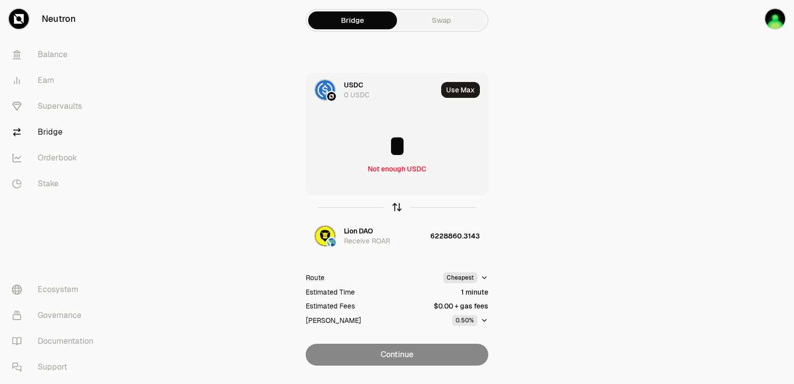
click at [395, 205] on icon "button" at bounding box center [397, 206] width 11 height 11
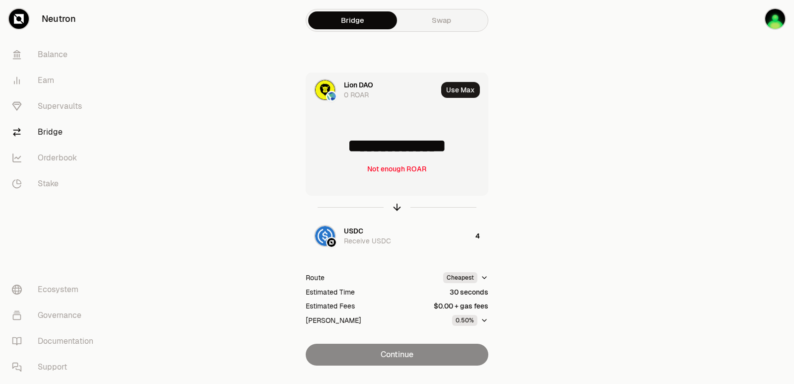
drag, startPoint x: 474, startPoint y: 144, endPoint x: 347, endPoint y: 150, distance: 127.2
click at [347, 150] on input "**********" at bounding box center [397, 146] width 182 height 30
type input "*******"
click at [395, 202] on icon "button" at bounding box center [397, 206] width 11 height 11
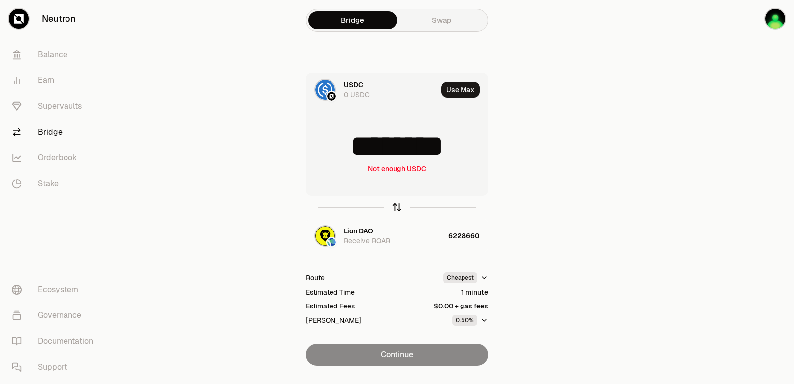
click at [397, 208] on icon "button" at bounding box center [397, 206] width 11 height 11
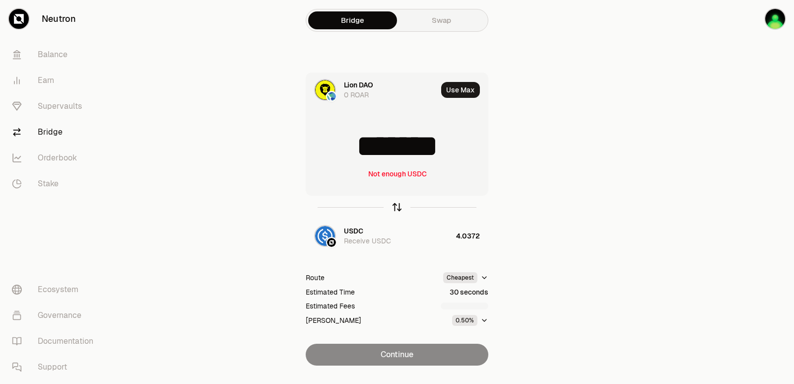
click at [397, 208] on icon "button" at bounding box center [397, 206] width 11 height 11
click at [392, 145] on input "********" at bounding box center [397, 146] width 182 height 30
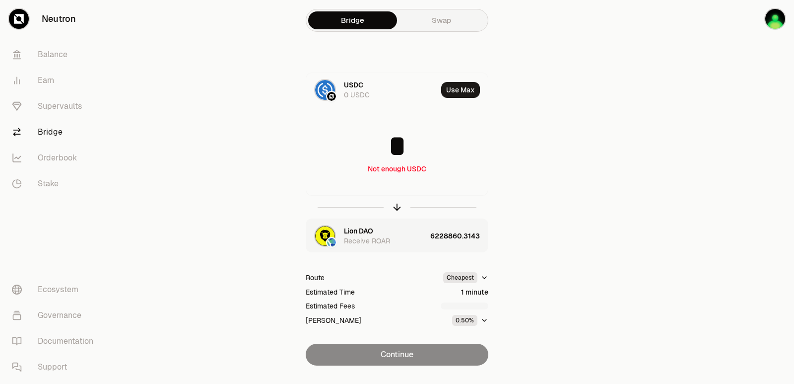
type input "*"
click at [410, 228] on div "Lion DAO Receive ROAR" at bounding box center [385, 236] width 82 height 20
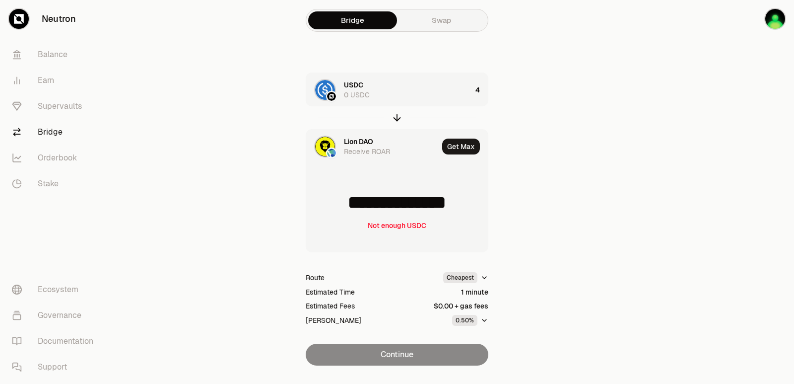
drag, startPoint x: 314, startPoint y: 202, endPoint x: 405, endPoint y: 212, distance: 91.3
click at [405, 212] on input "**********" at bounding box center [397, 203] width 182 height 30
